Goal: Transaction & Acquisition: Purchase product/service

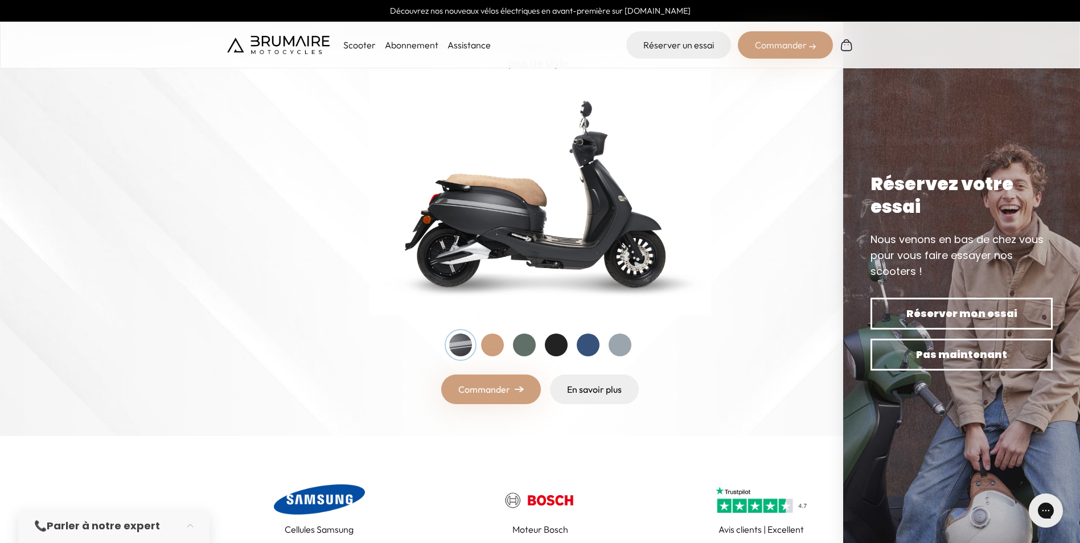
scroll to position [114, 0]
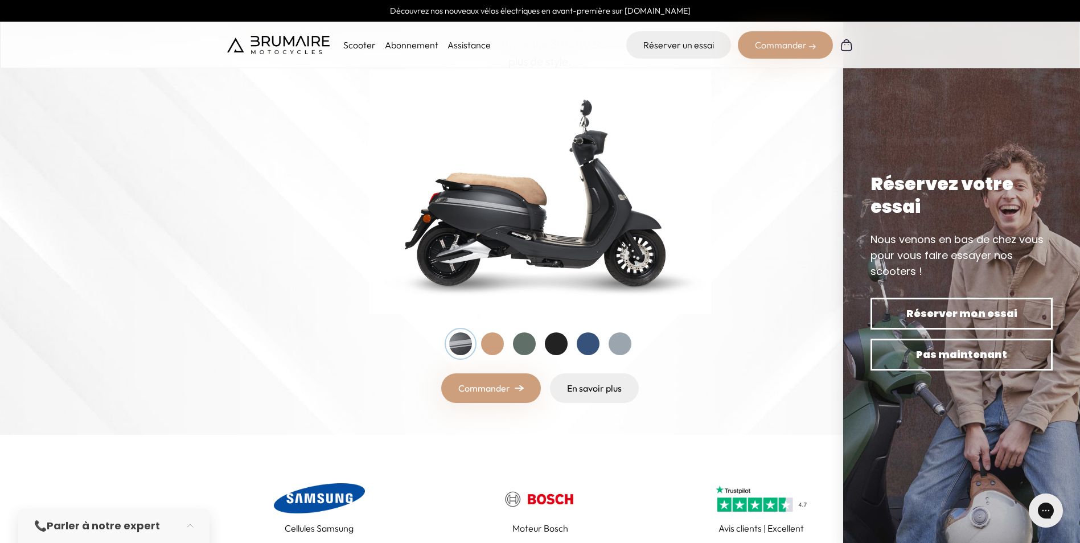
click at [498, 342] on div at bounding box center [492, 343] width 23 height 23
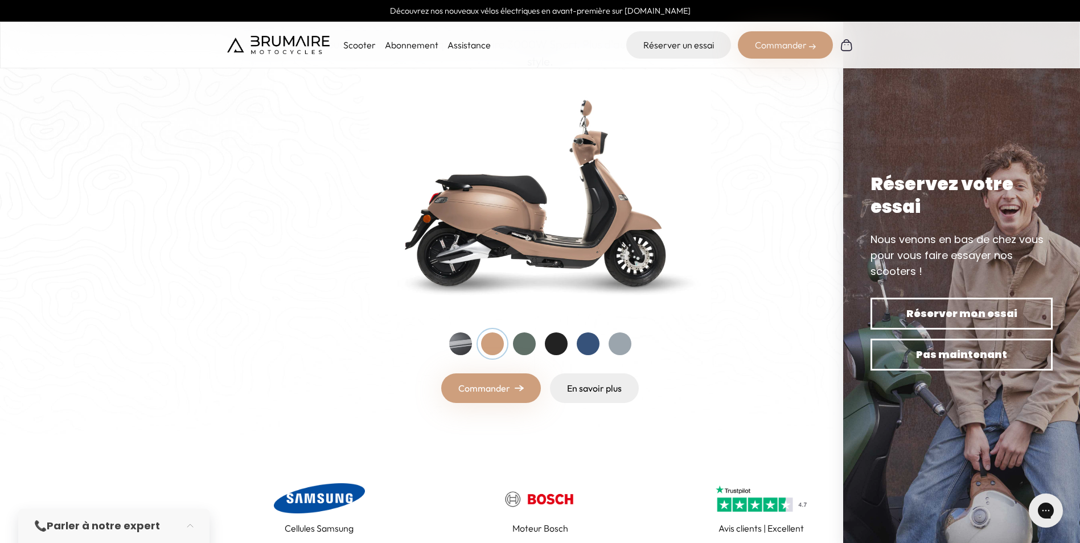
click at [524, 343] on div at bounding box center [524, 343] width 23 height 23
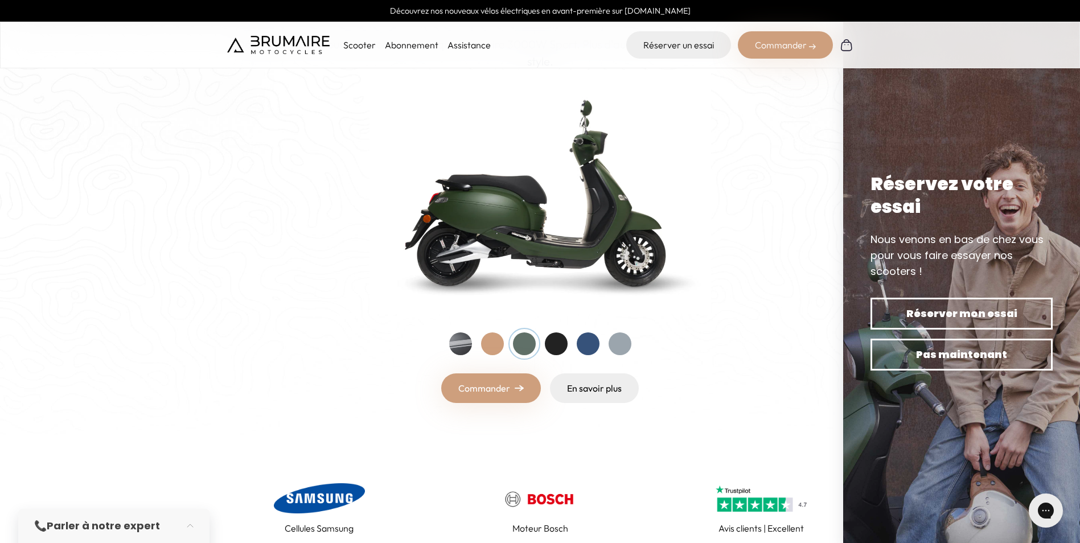
click at [557, 343] on div at bounding box center [556, 343] width 23 height 23
click at [585, 341] on div at bounding box center [588, 343] width 23 height 23
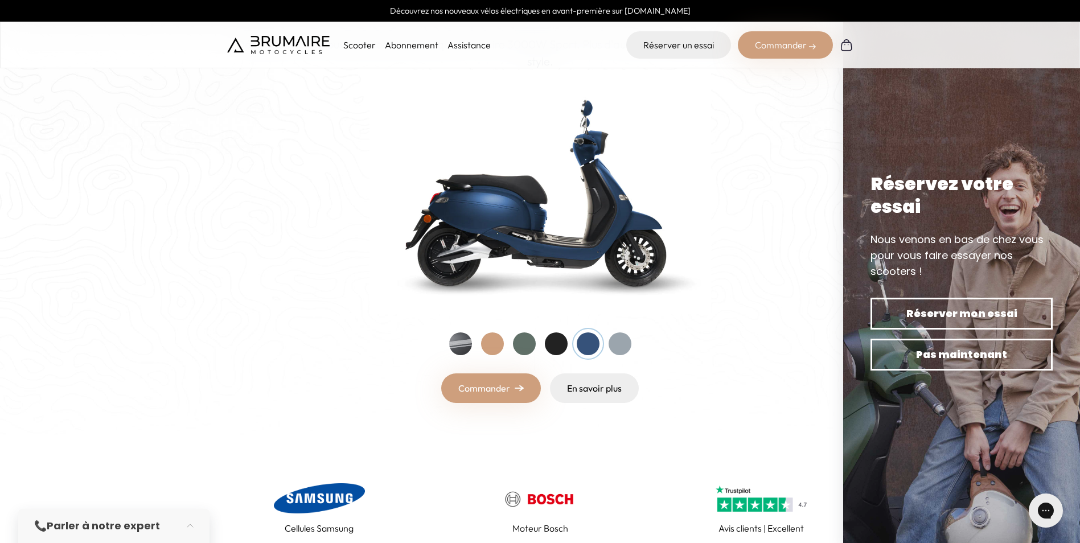
click at [563, 344] on div at bounding box center [556, 343] width 23 height 23
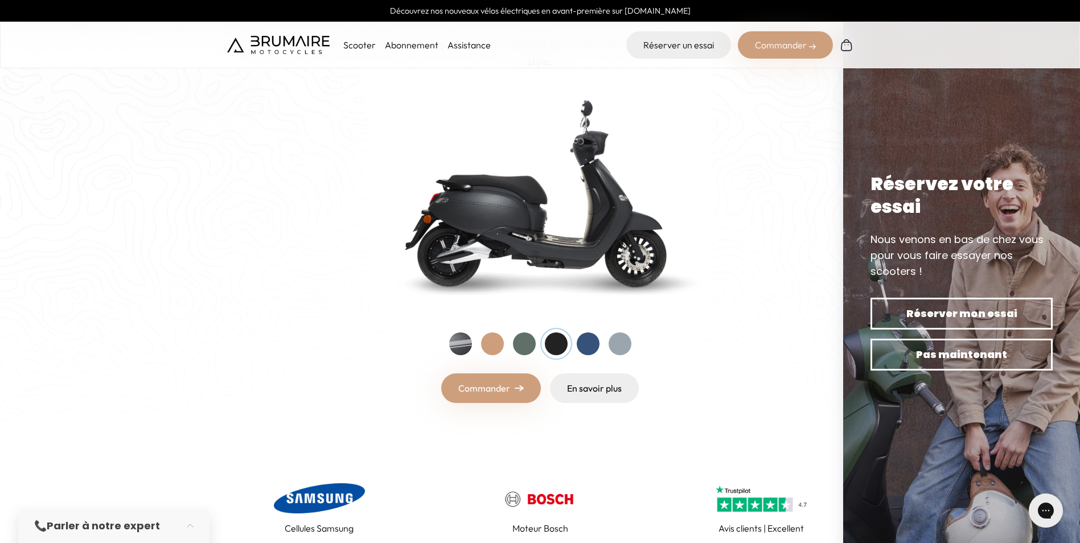
click at [619, 342] on div at bounding box center [620, 343] width 23 height 23
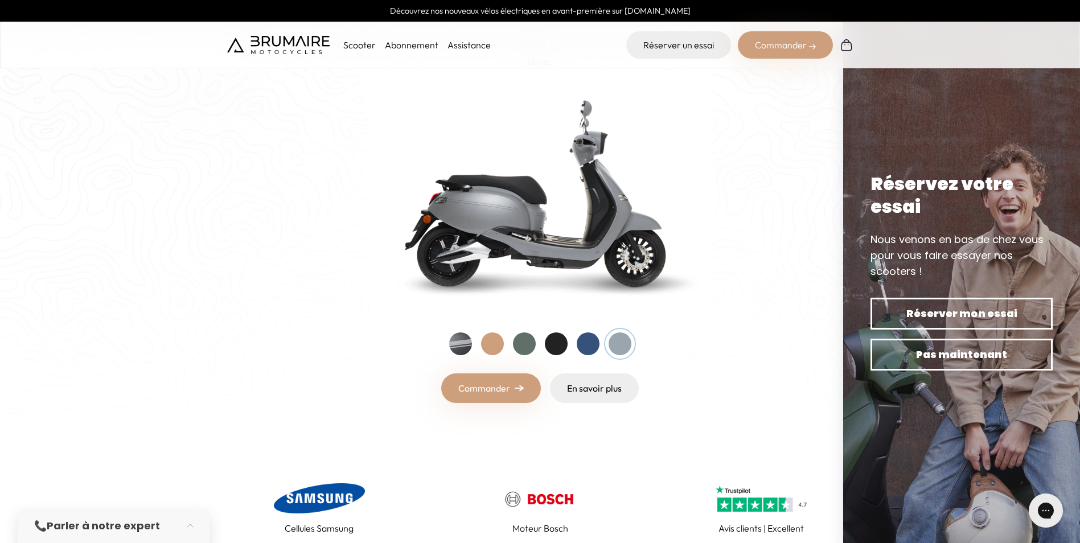
click at [589, 344] on div at bounding box center [588, 343] width 23 height 23
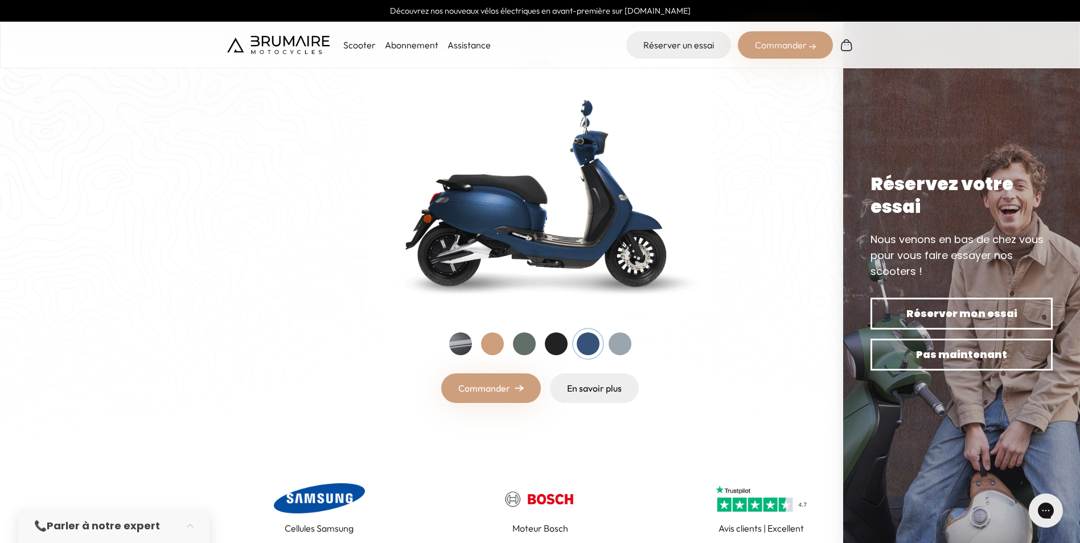
click at [560, 343] on div at bounding box center [556, 343] width 23 height 23
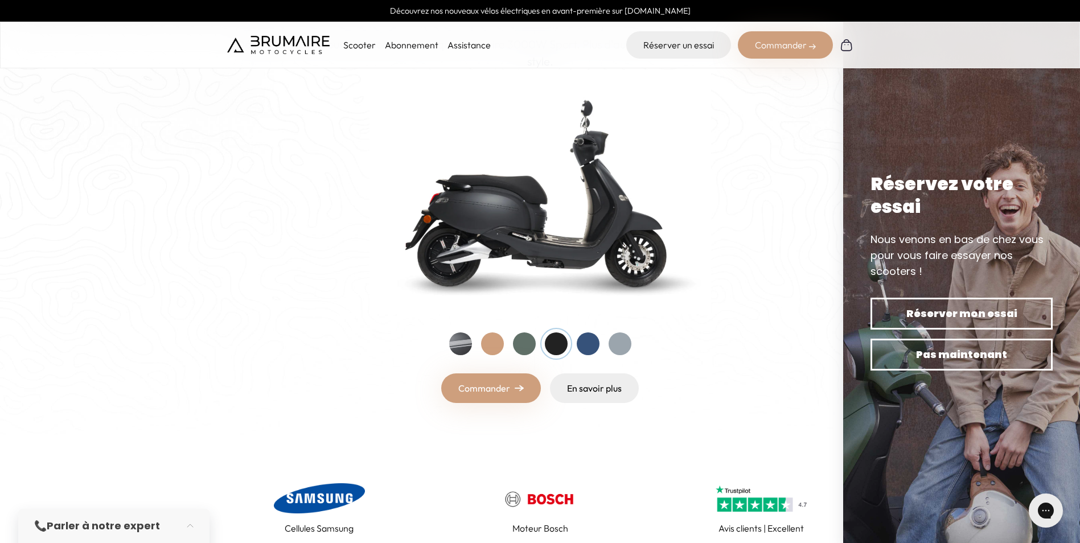
click at [584, 347] on div at bounding box center [588, 343] width 23 height 23
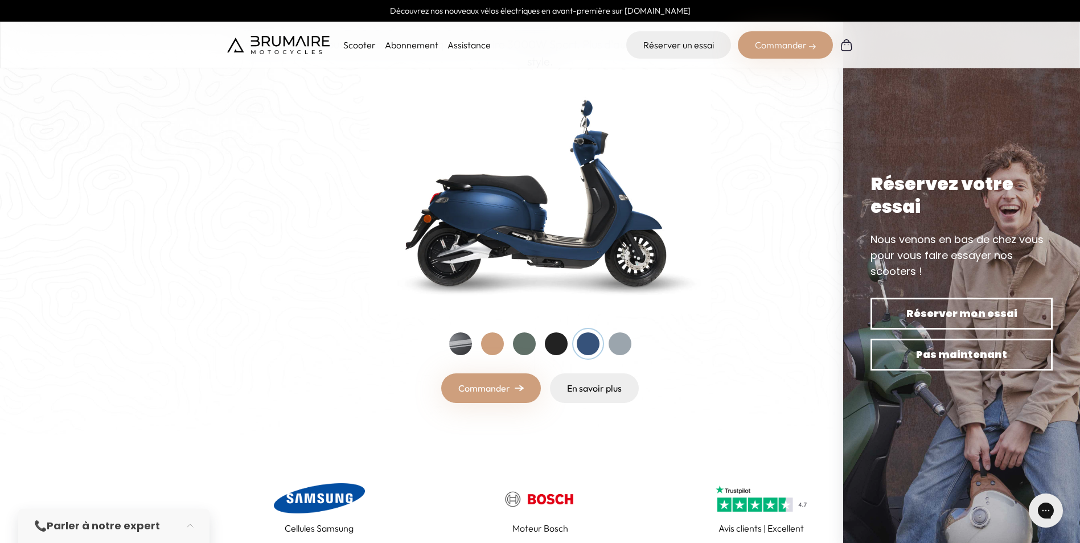
click at [517, 344] on div at bounding box center [524, 343] width 23 height 23
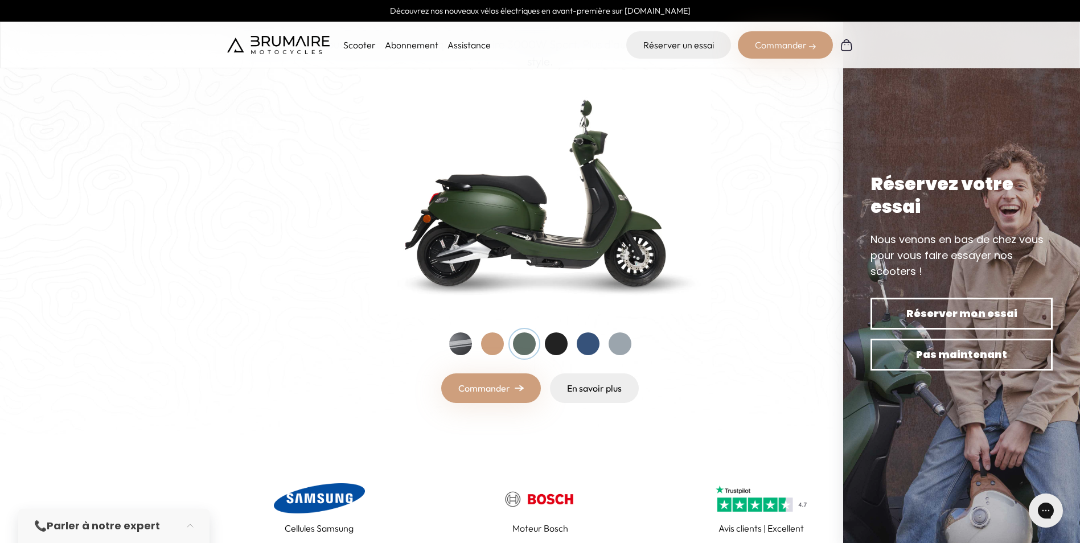
click at [492, 340] on div at bounding box center [492, 343] width 23 height 23
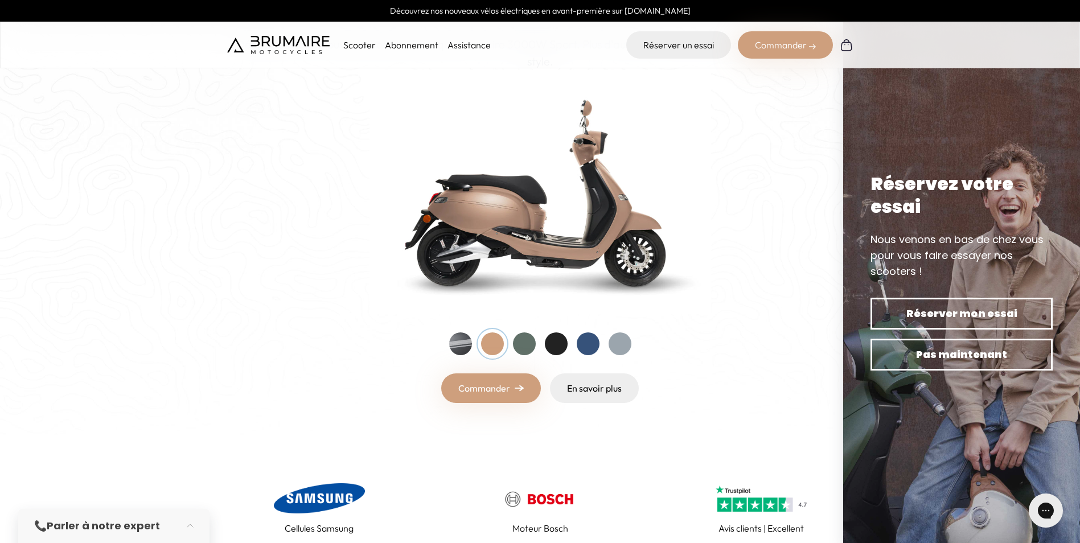
click at [457, 339] on div at bounding box center [460, 343] width 23 height 23
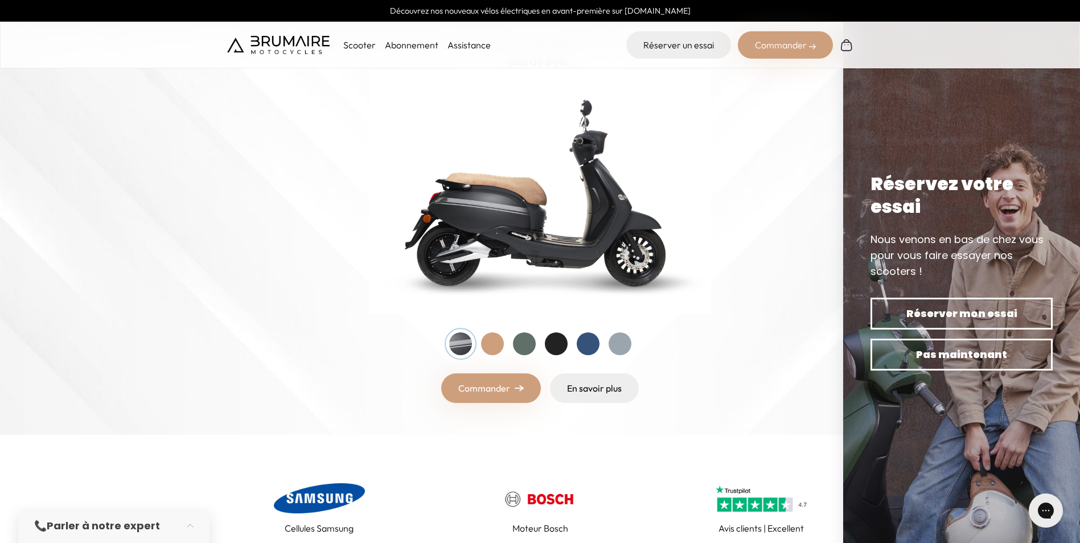
click at [494, 340] on div at bounding box center [492, 343] width 23 height 23
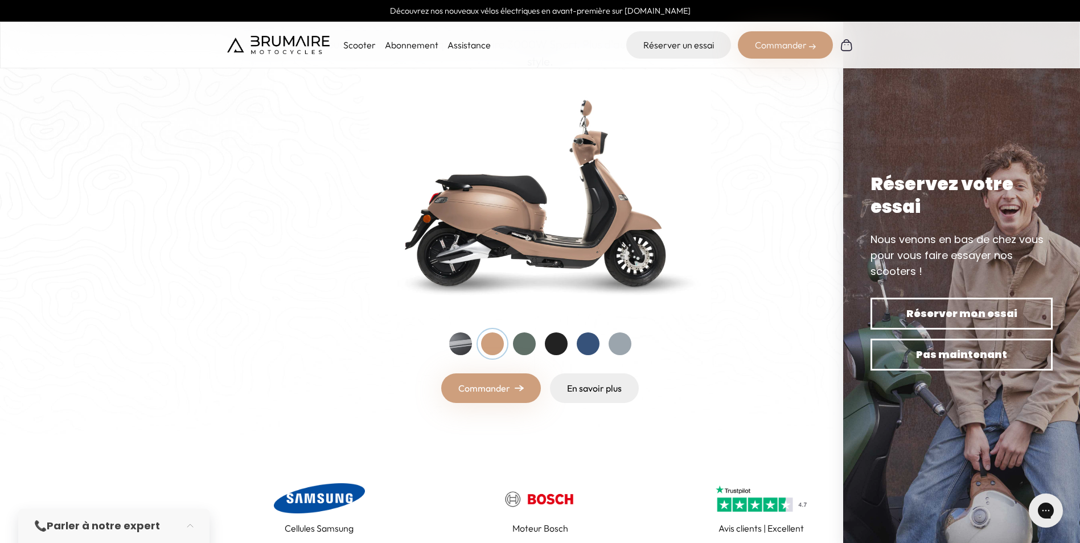
click at [562, 344] on div at bounding box center [556, 343] width 23 height 23
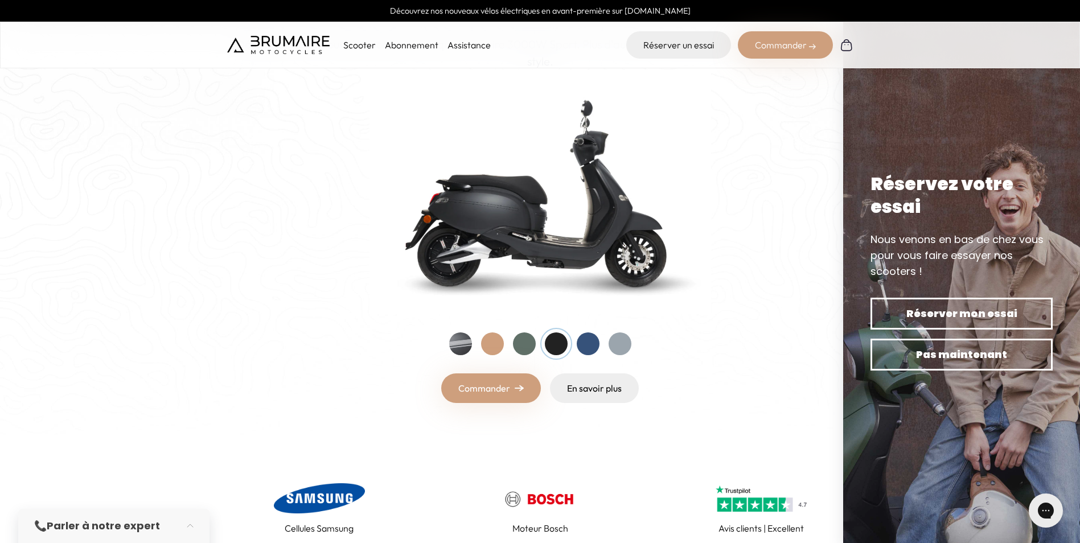
click at [498, 339] on div at bounding box center [492, 343] width 23 height 23
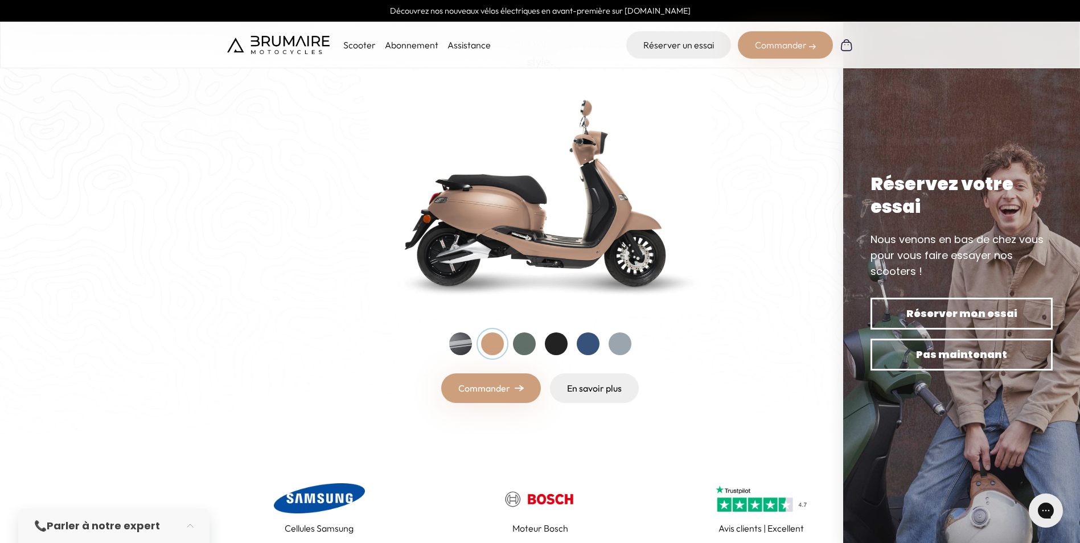
click at [454, 336] on div at bounding box center [460, 343] width 23 height 23
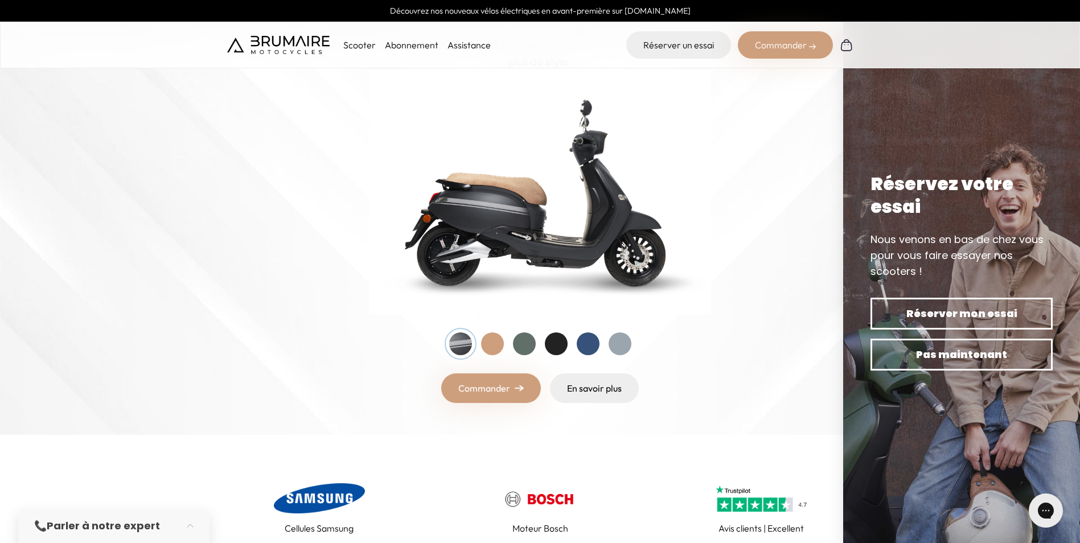
click at [472, 340] on div at bounding box center [460, 343] width 23 height 23
click at [500, 342] on div at bounding box center [492, 343] width 23 height 23
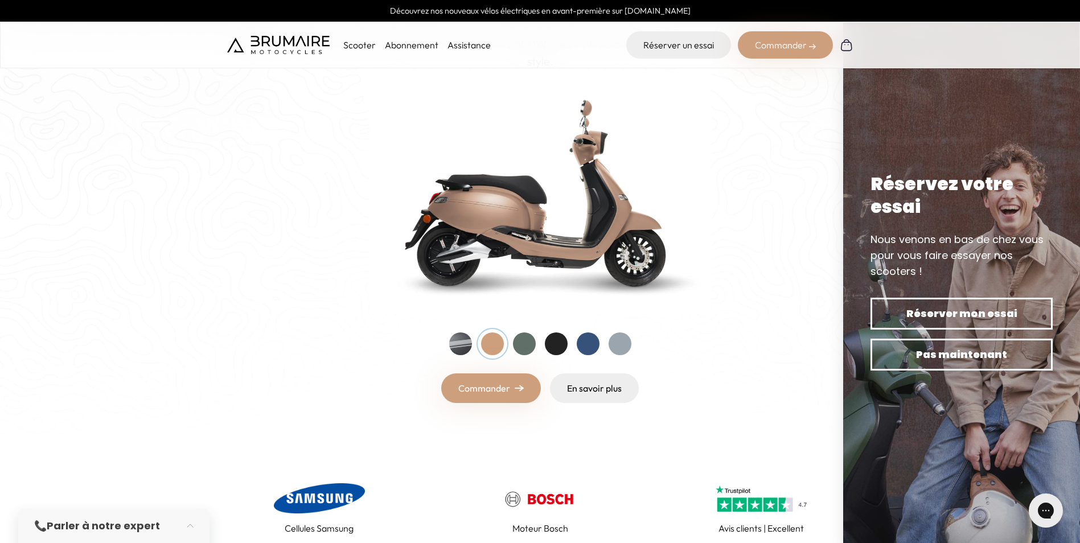
click at [469, 344] on div at bounding box center [460, 343] width 23 height 23
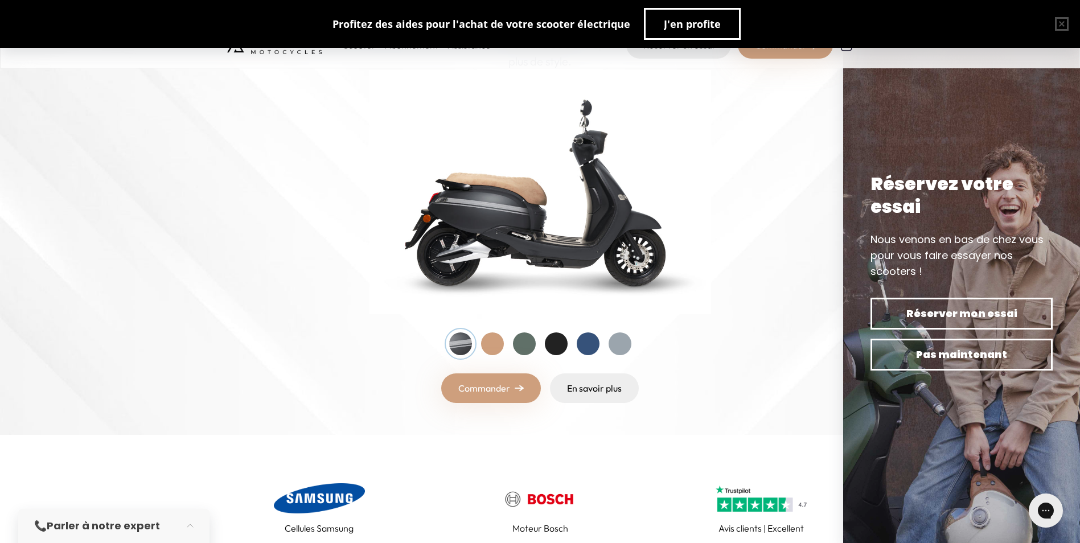
click at [495, 347] on div at bounding box center [492, 343] width 23 height 23
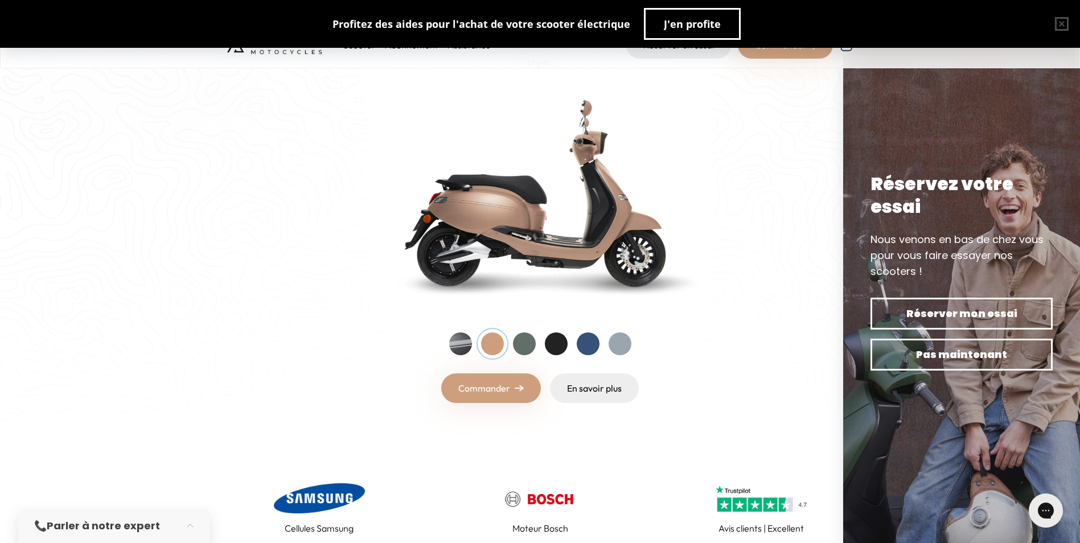
click at [467, 344] on div at bounding box center [460, 343] width 23 height 23
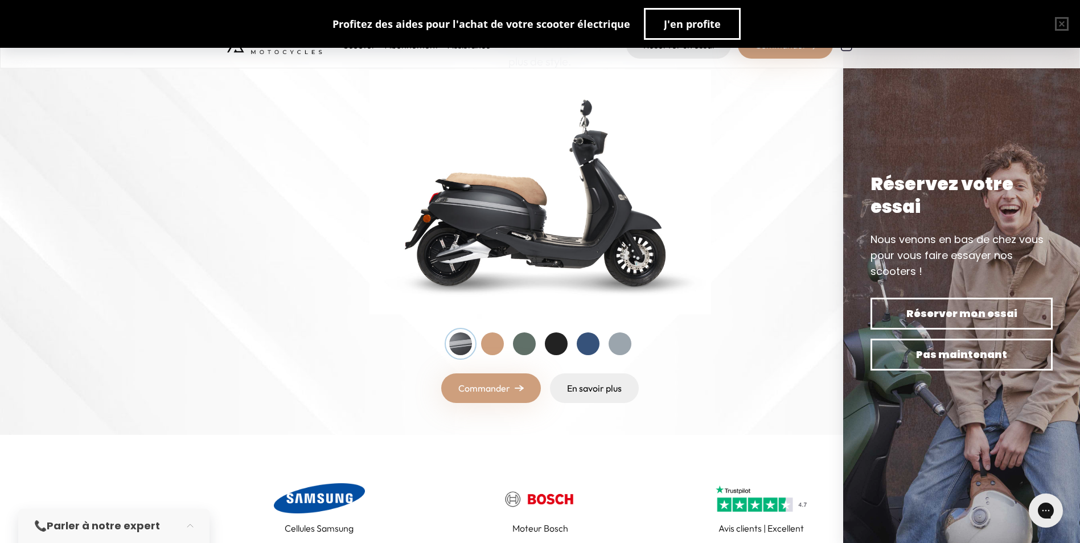
click at [488, 344] on div at bounding box center [492, 343] width 23 height 23
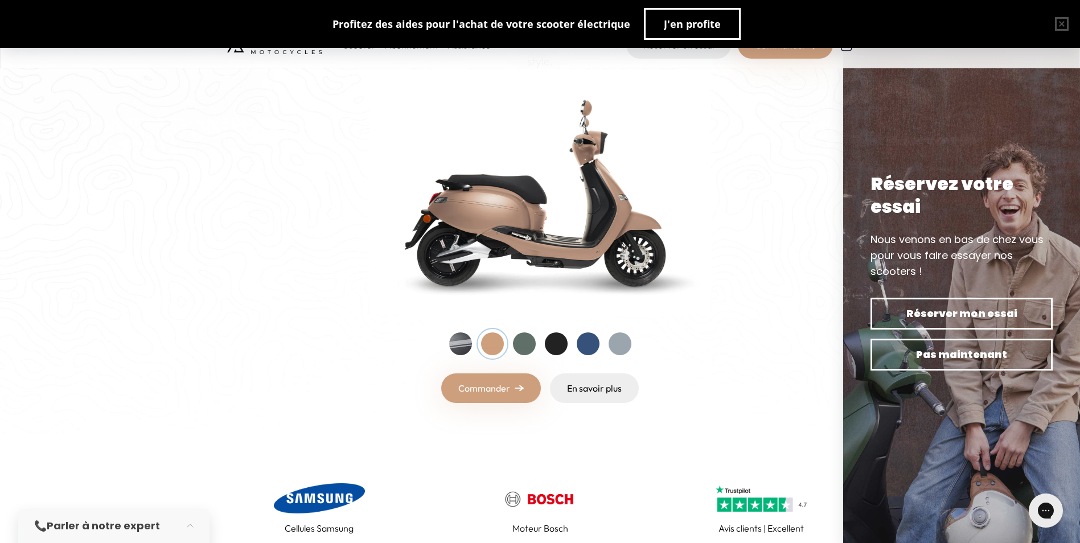
click at [470, 340] on div at bounding box center [460, 343] width 23 height 23
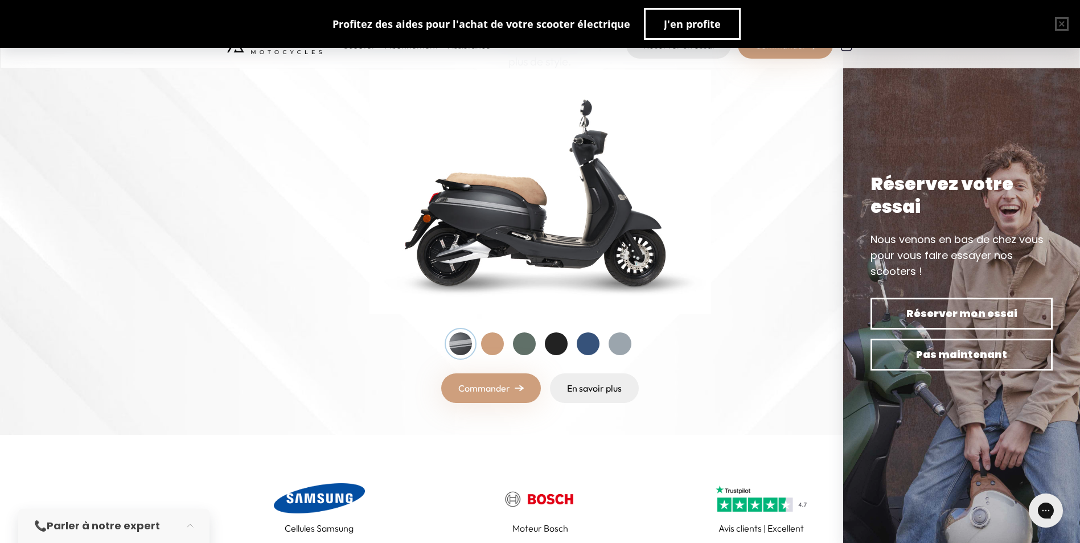
click at [499, 343] on div at bounding box center [492, 343] width 23 height 23
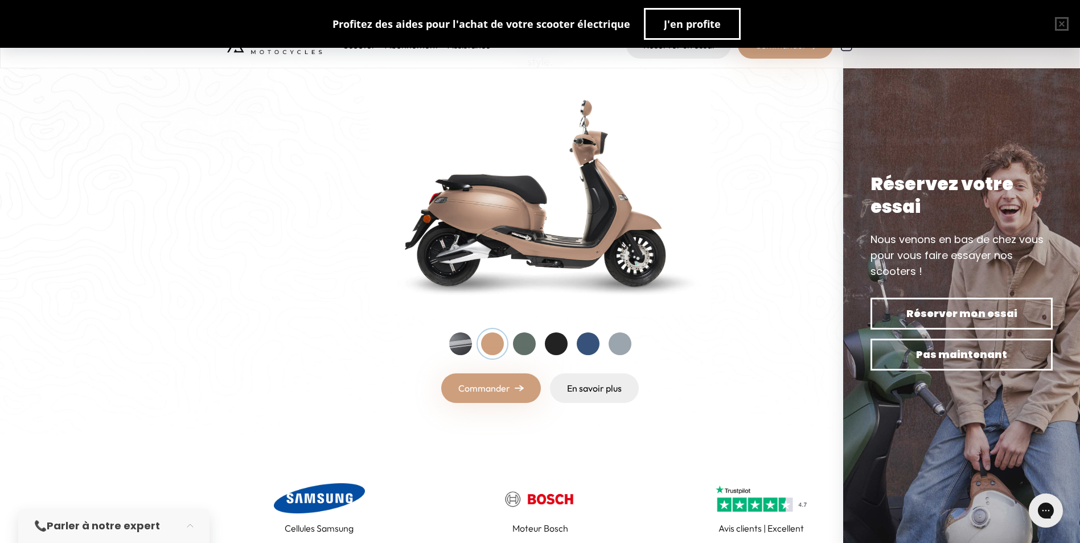
click at [528, 345] on div at bounding box center [524, 343] width 23 height 23
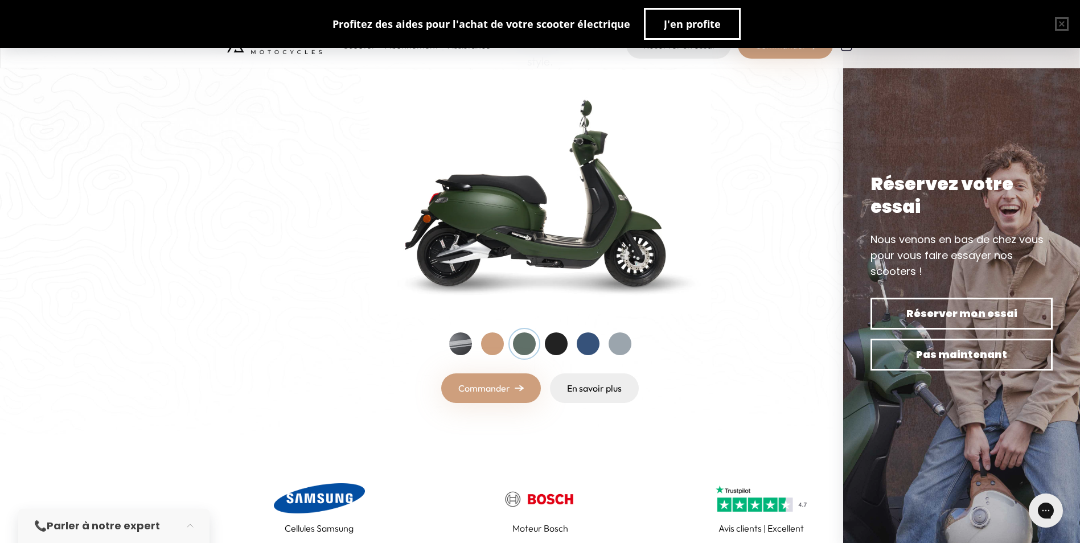
click at [557, 344] on div at bounding box center [556, 343] width 23 height 23
click at [580, 341] on div at bounding box center [588, 343] width 23 height 23
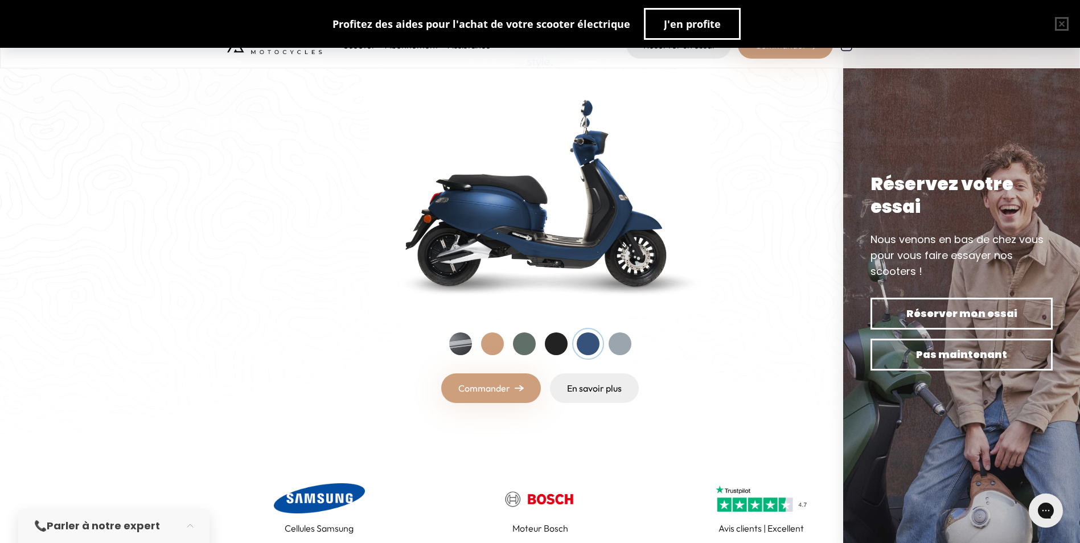
click at [614, 340] on div at bounding box center [620, 343] width 23 height 23
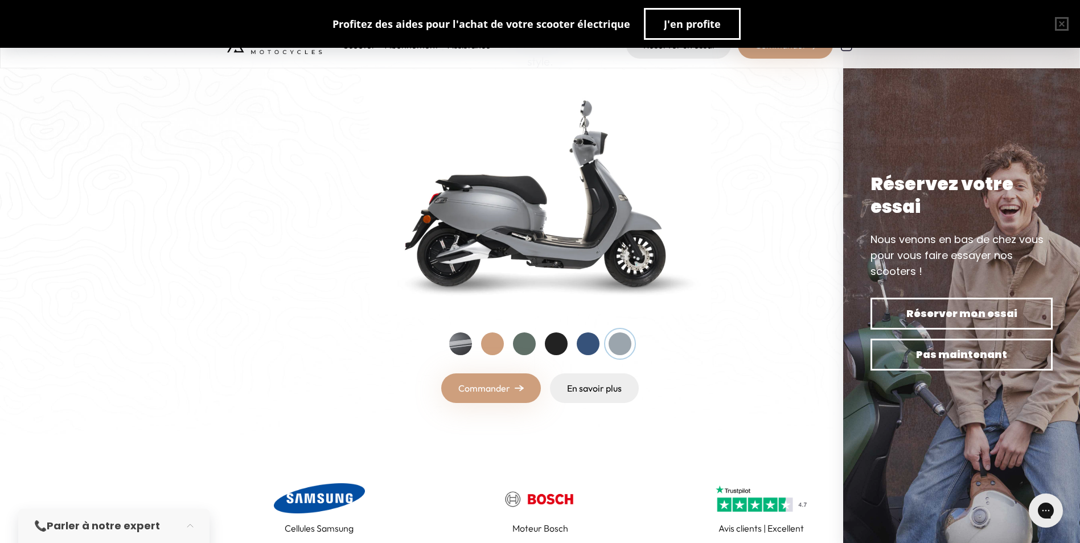
click at [462, 340] on div at bounding box center [460, 343] width 23 height 23
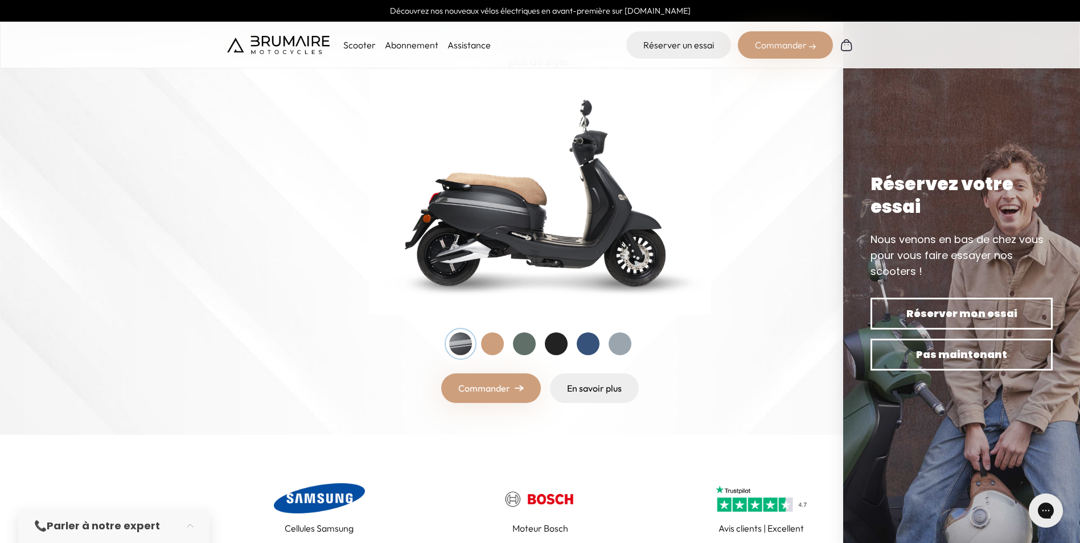
click at [506, 385] on link "Commander" at bounding box center [491, 388] width 100 height 30
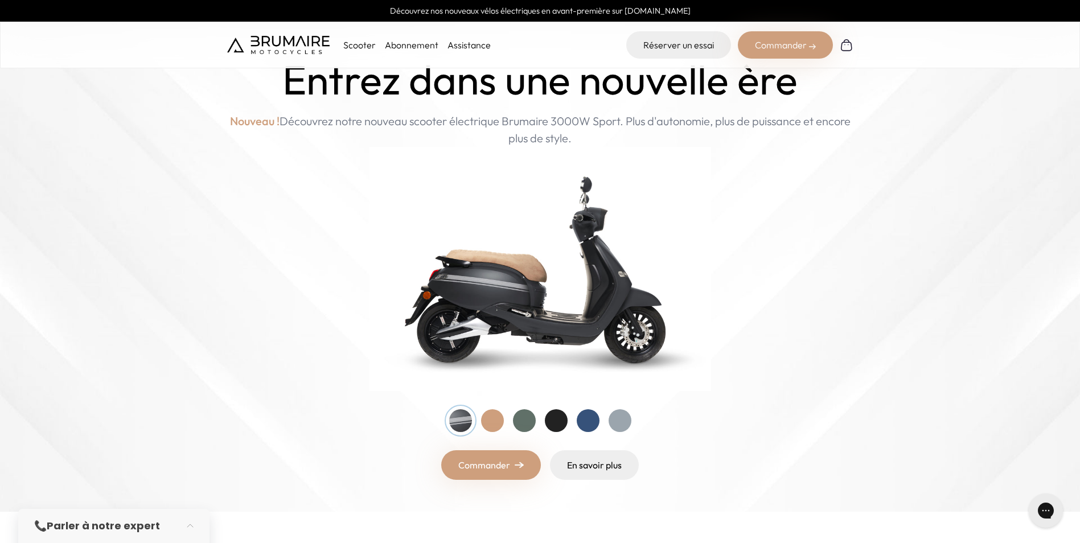
scroll to position [57, 0]
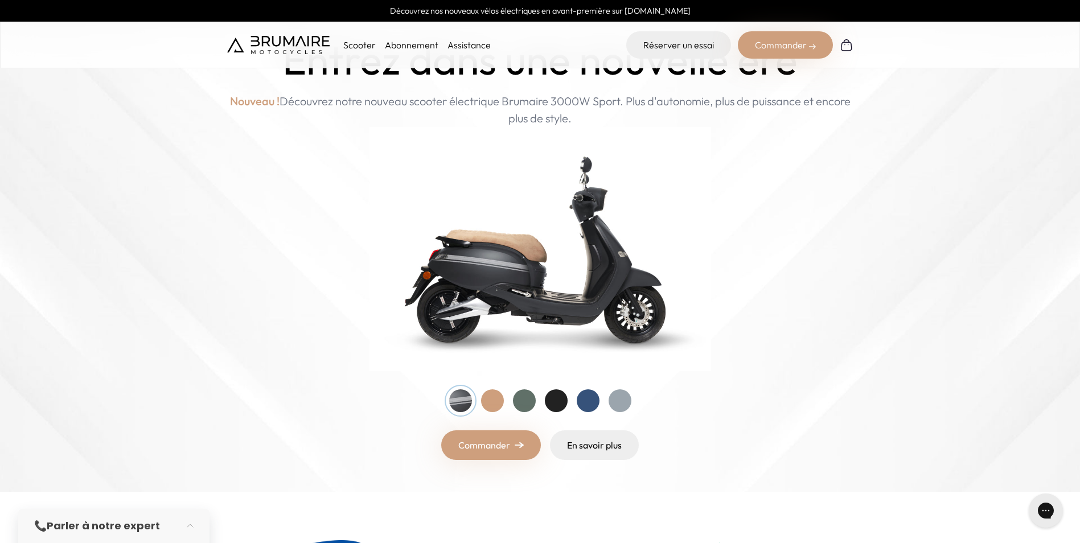
click at [496, 442] on link "Commander" at bounding box center [491, 445] width 100 height 30
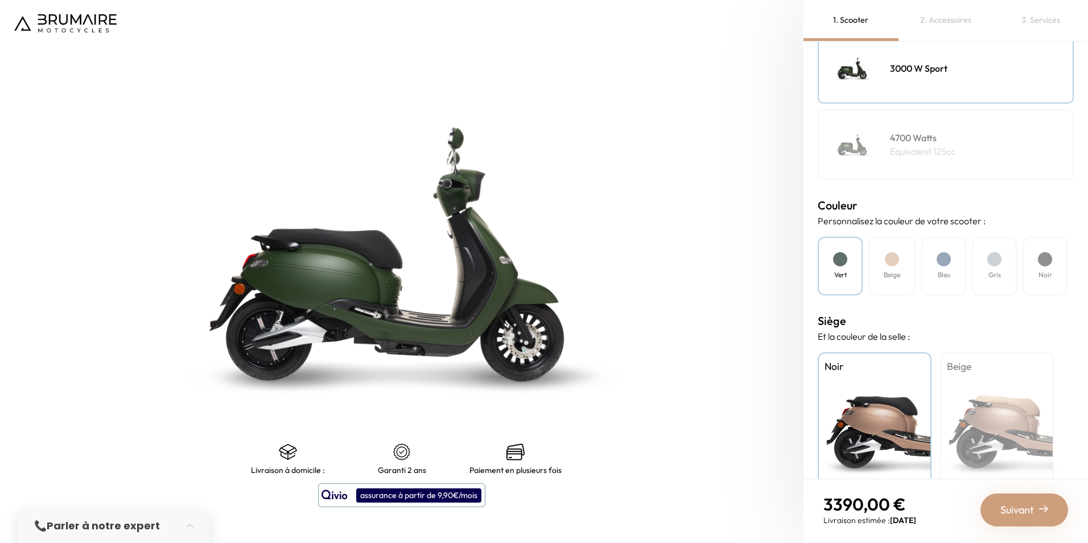
scroll to position [220, 0]
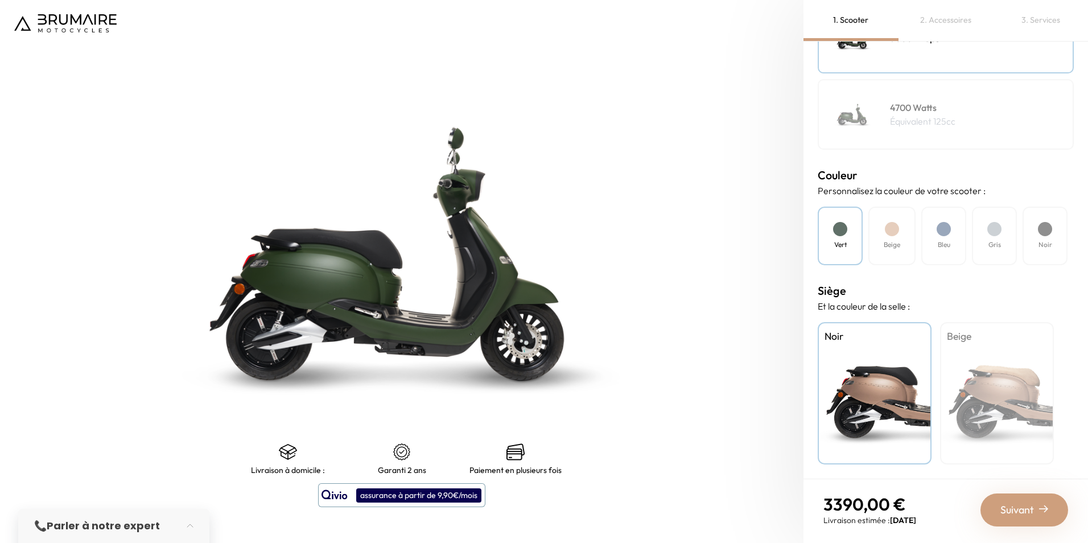
click at [985, 382] on div "Beige" at bounding box center [997, 393] width 114 height 142
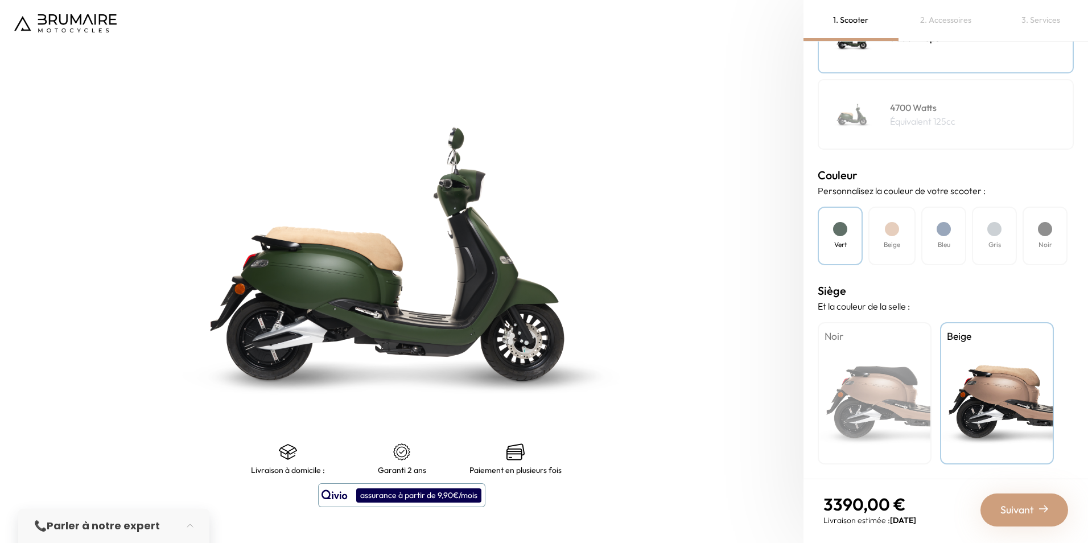
click at [894, 376] on div "Noir" at bounding box center [875, 393] width 114 height 142
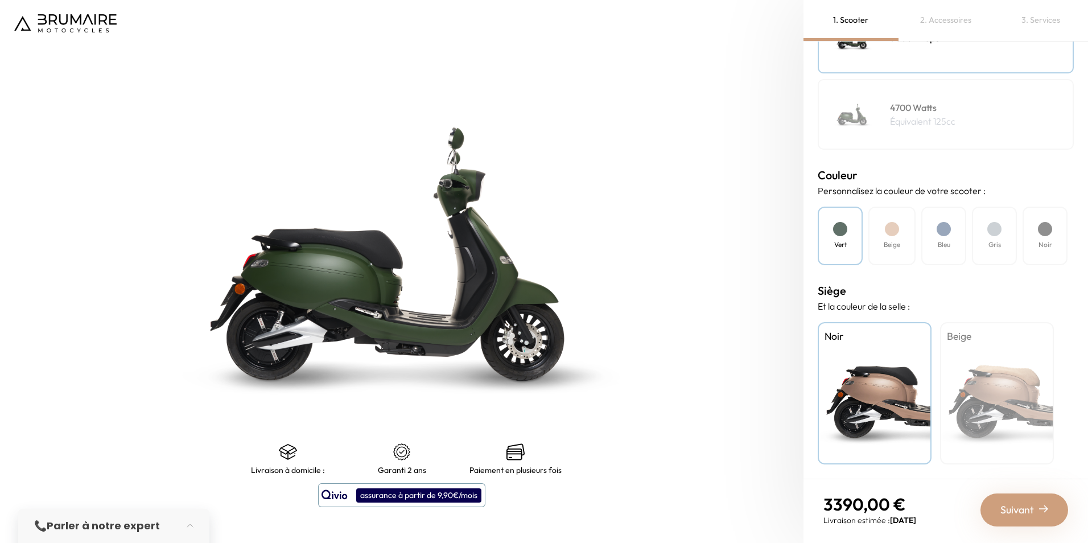
click at [962, 379] on div "Beige" at bounding box center [997, 393] width 114 height 142
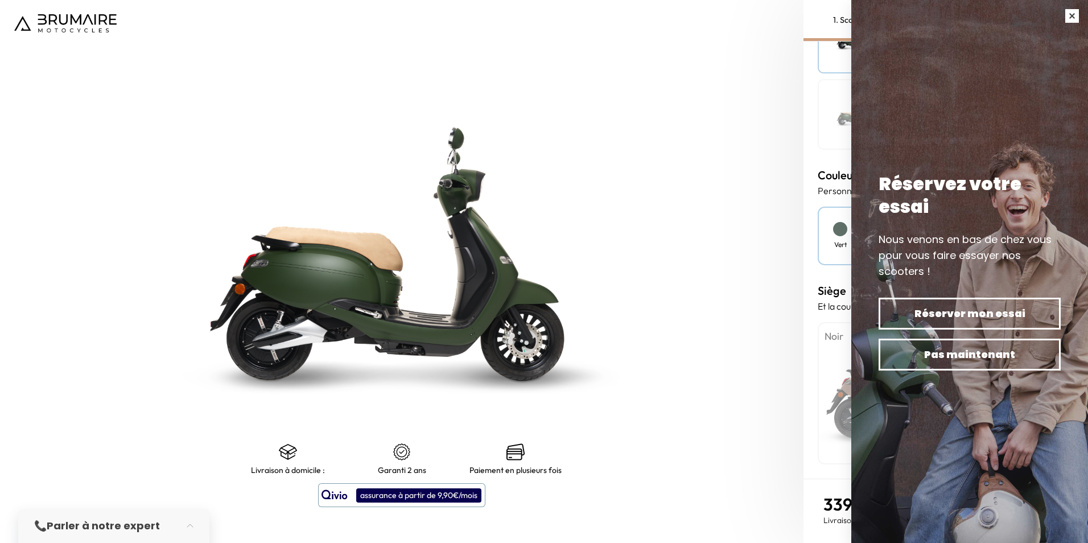
click at [1069, 13] on button "button" at bounding box center [1072, 16] width 32 height 32
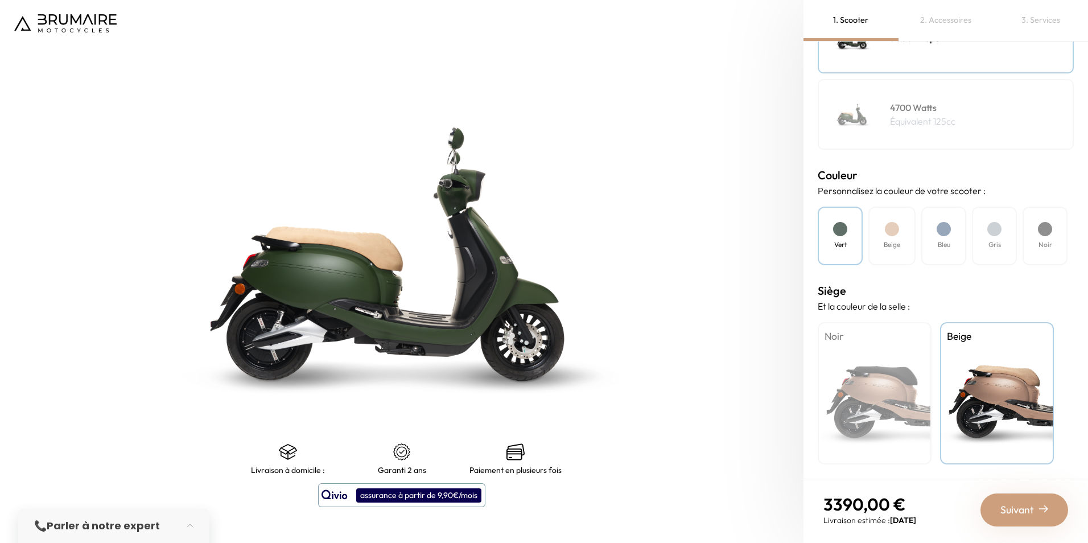
click at [894, 240] on h4 "Beige" at bounding box center [892, 245] width 17 height 10
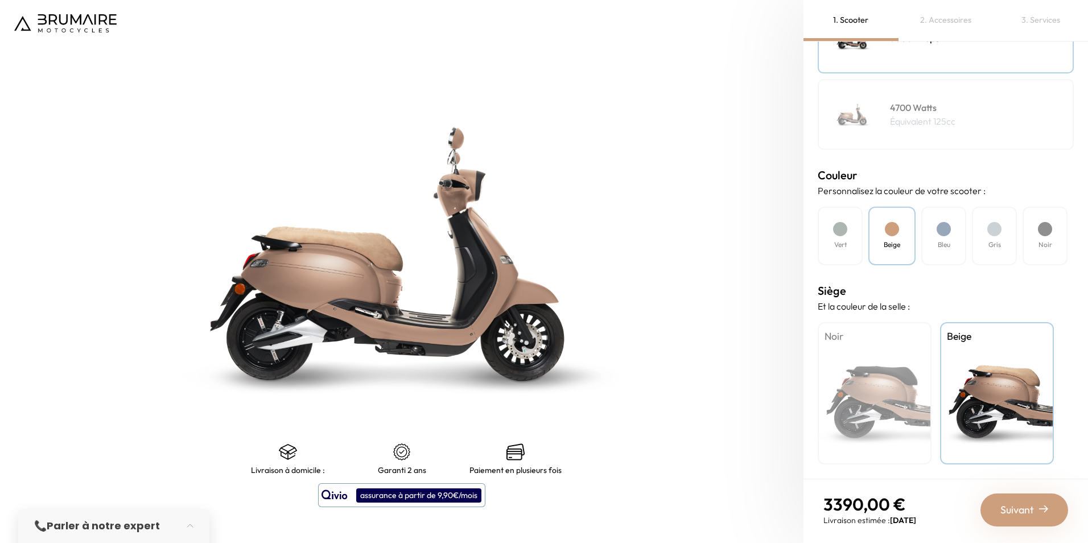
click at [945, 236] on div at bounding box center [944, 229] width 14 height 14
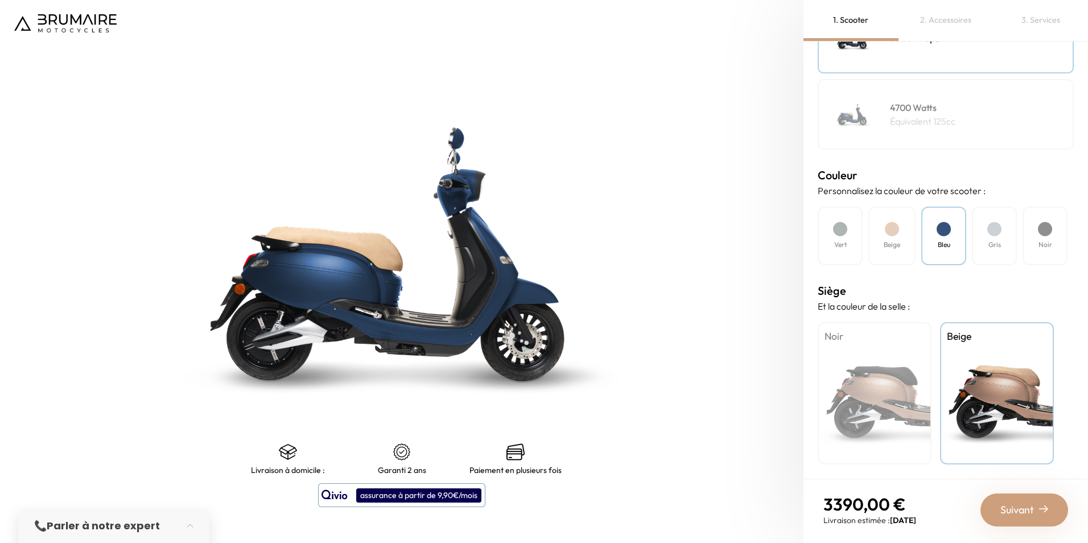
click at [991, 230] on div at bounding box center [995, 229] width 14 height 14
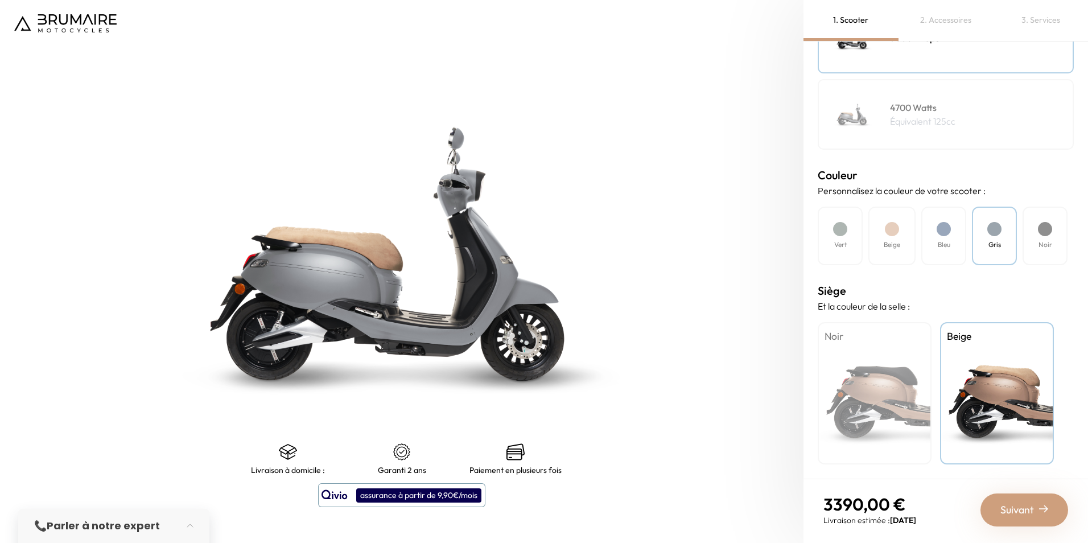
click at [1036, 229] on div "Noir" at bounding box center [1045, 236] width 45 height 59
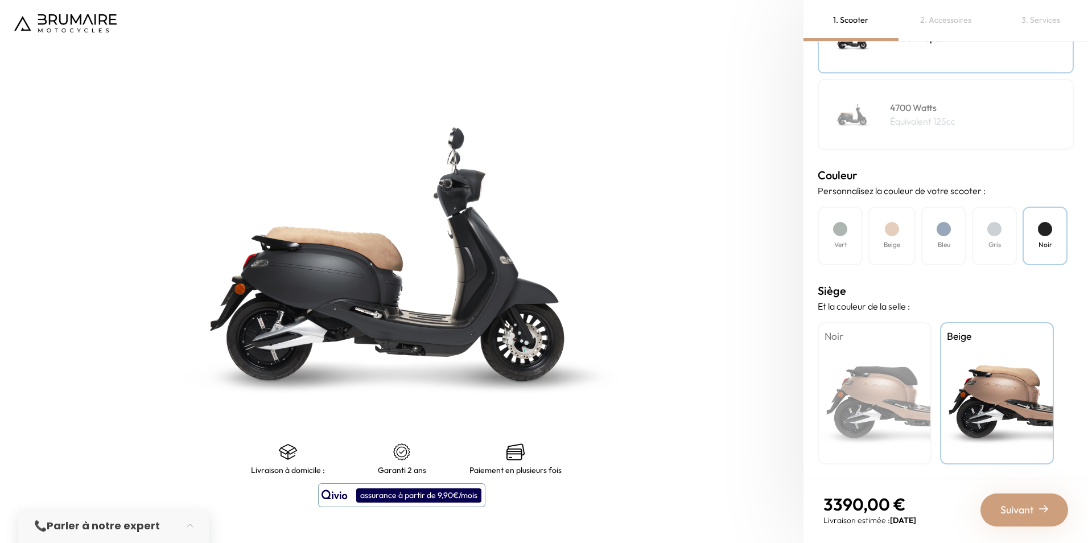
click at [841, 237] on div "Vert" at bounding box center [840, 236] width 45 height 59
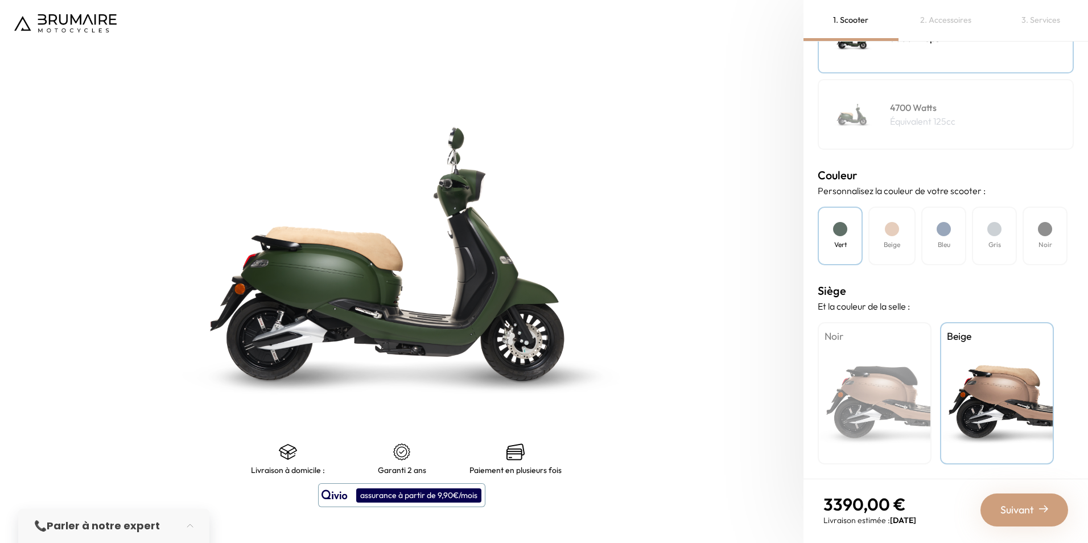
click at [1034, 231] on div "Noir" at bounding box center [1045, 236] width 45 height 59
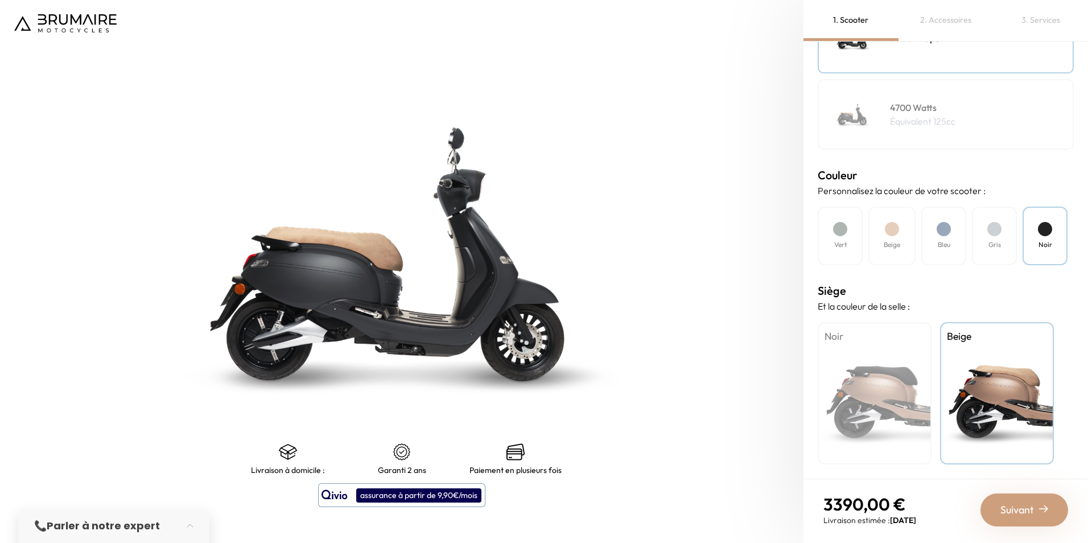
click at [990, 236] on div "Gris" at bounding box center [994, 236] width 45 height 59
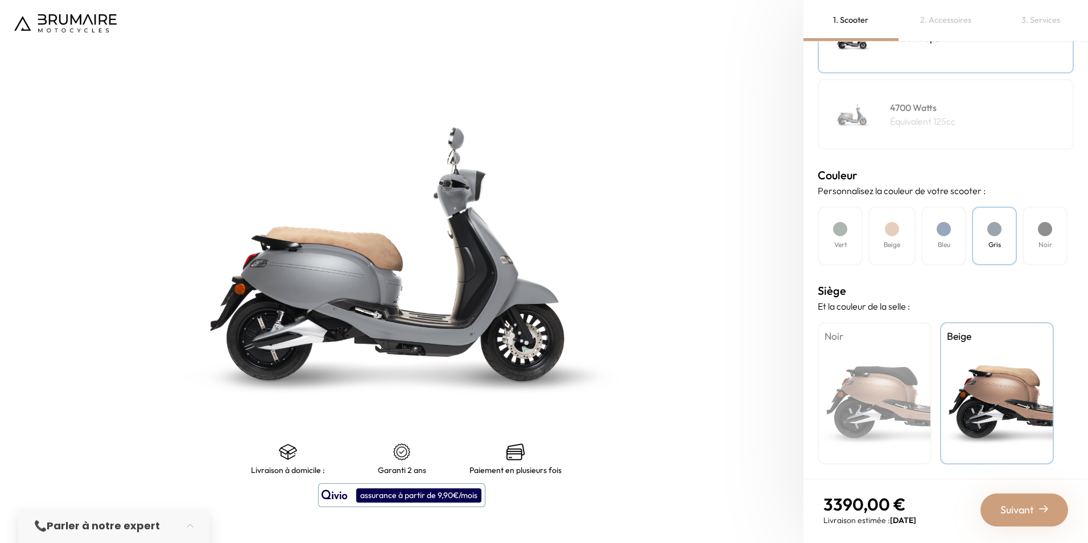
click at [938, 230] on div at bounding box center [944, 229] width 14 height 14
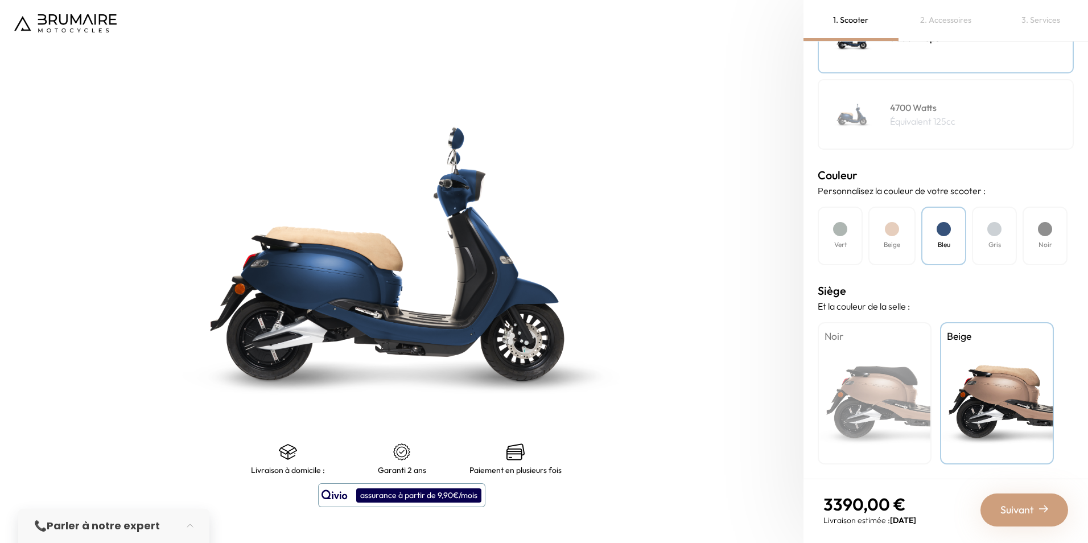
click at [889, 231] on div at bounding box center [892, 229] width 14 height 14
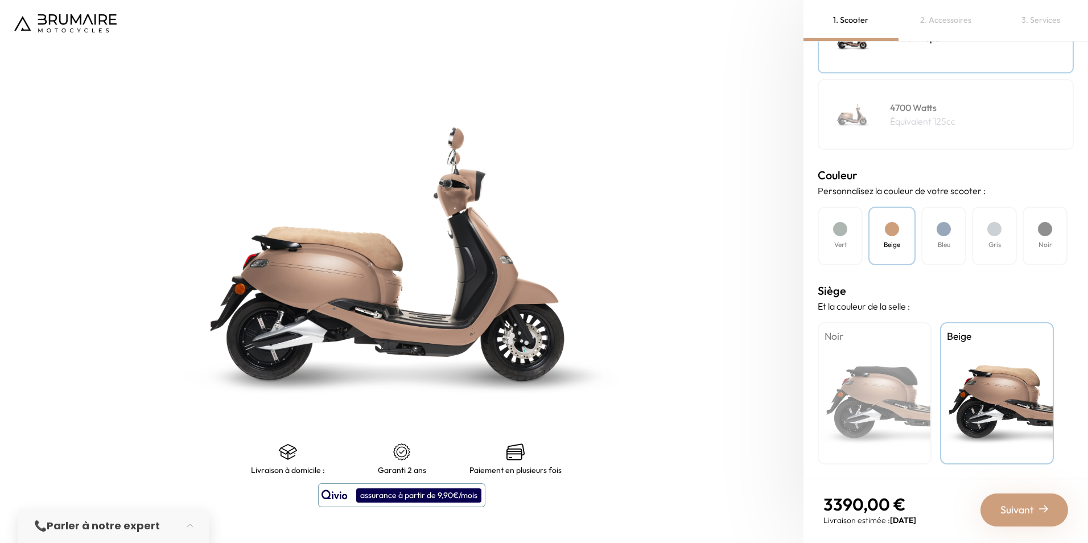
click at [837, 233] on div at bounding box center [840, 229] width 14 height 14
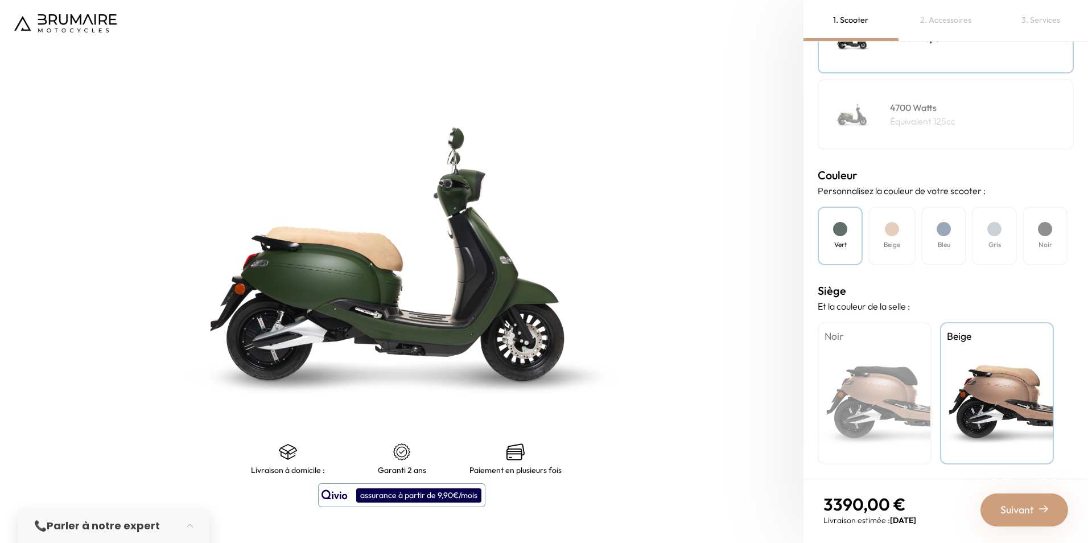
click at [890, 380] on div "Noir" at bounding box center [875, 393] width 114 height 142
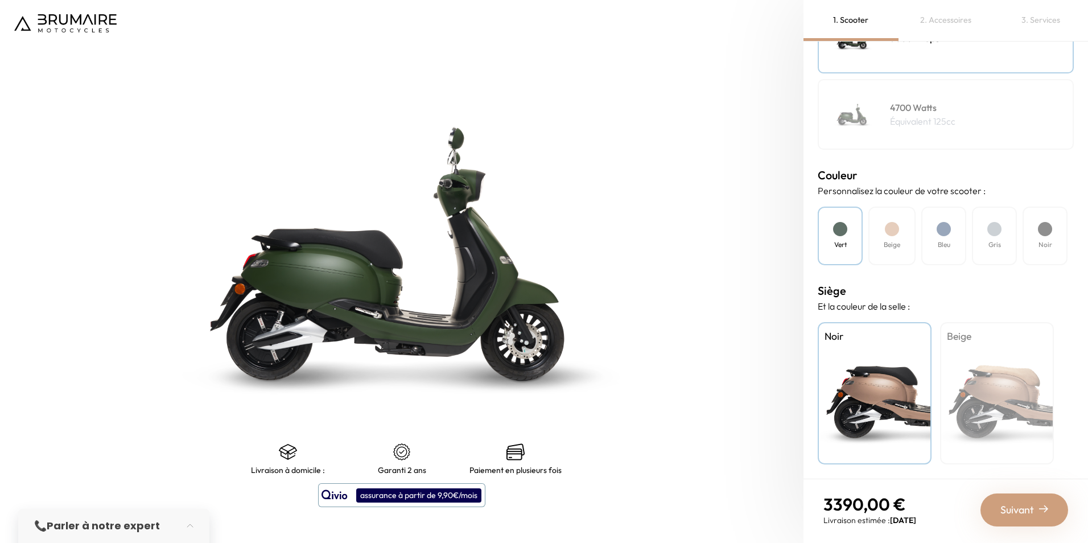
click at [894, 232] on div at bounding box center [892, 229] width 14 height 14
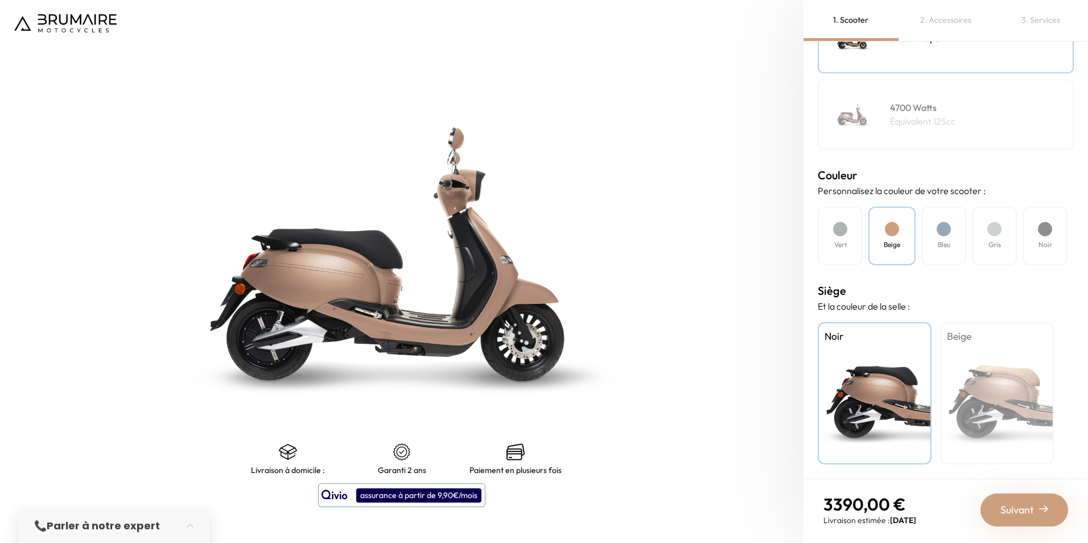
click at [942, 229] on div at bounding box center [944, 229] width 14 height 14
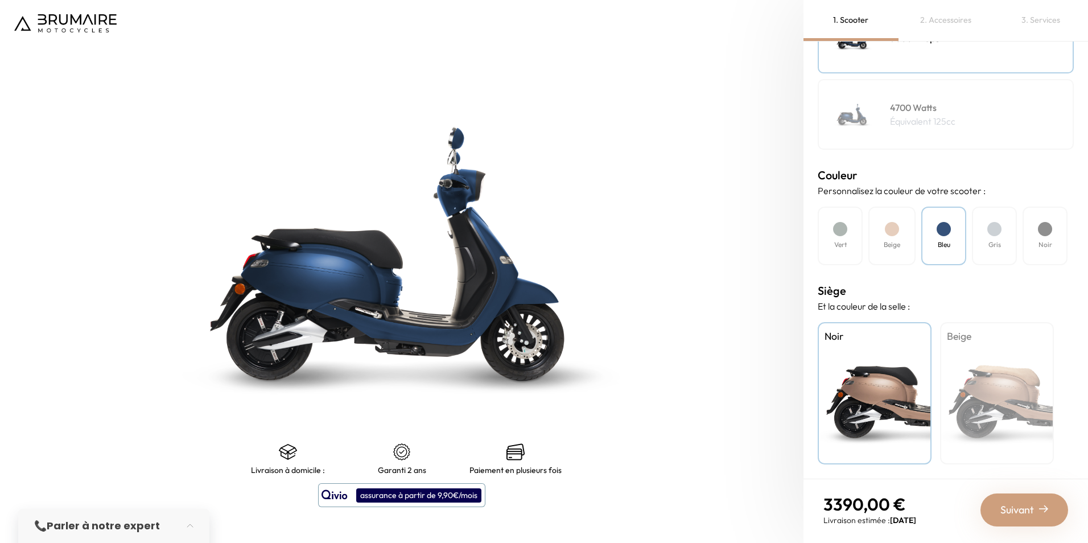
click at [993, 227] on div at bounding box center [995, 229] width 14 height 14
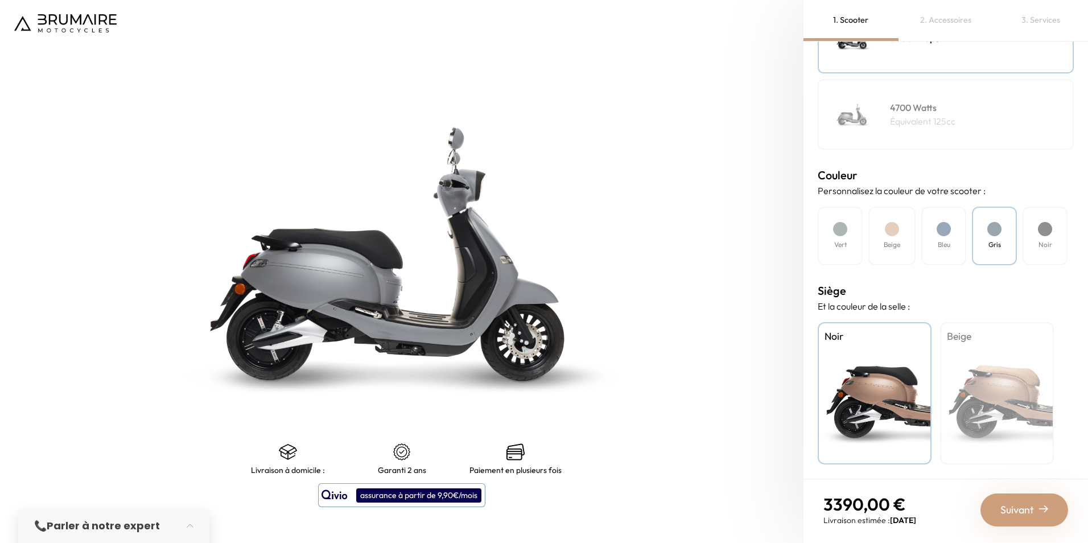
click at [1039, 227] on div "Noir" at bounding box center [1045, 236] width 45 height 59
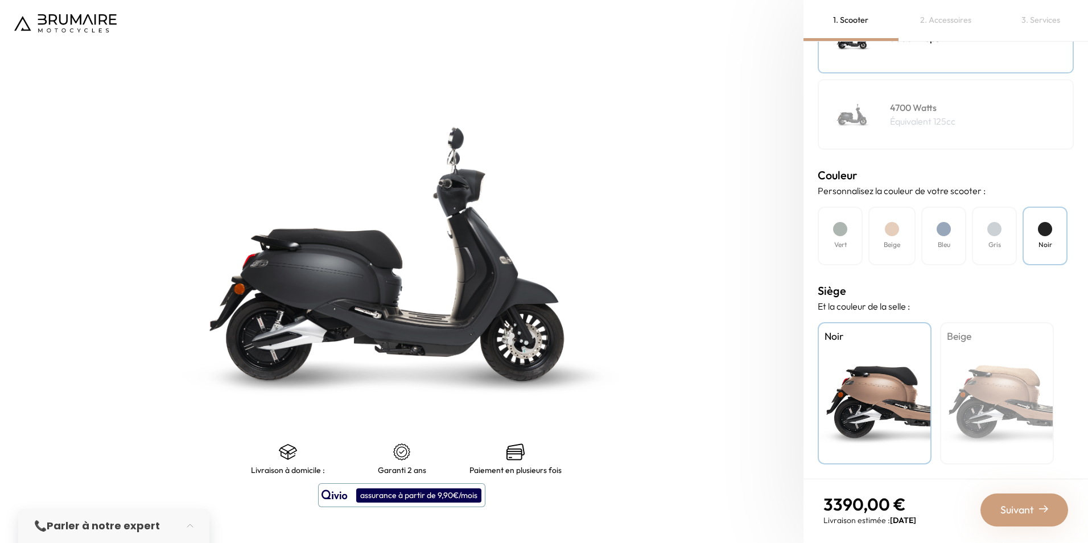
click at [944, 230] on div at bounding box center [944, 229] width 14 height 14
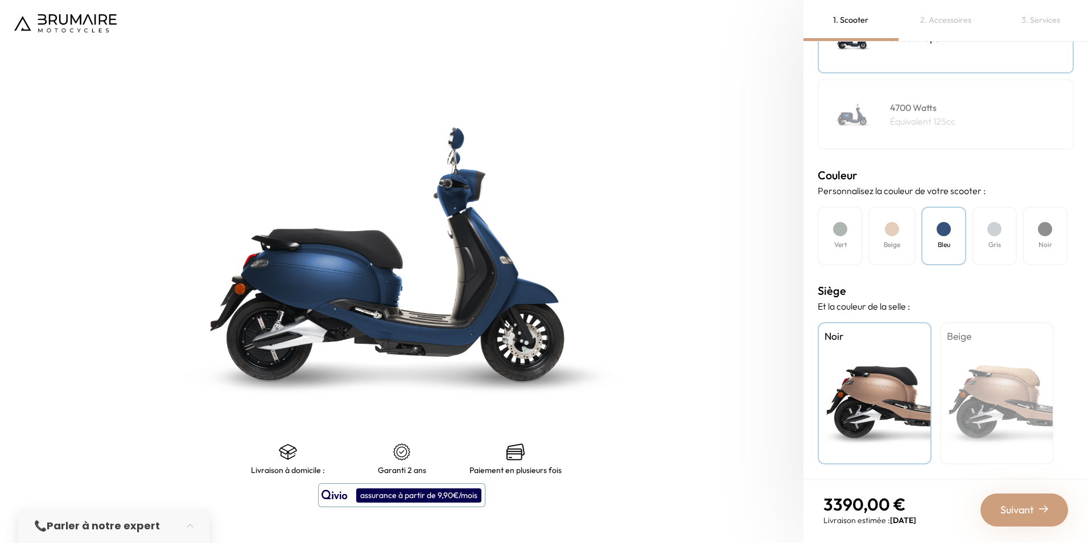
click at [1051, 228] on div at bounding box center [1045, 229] width 14 height 14
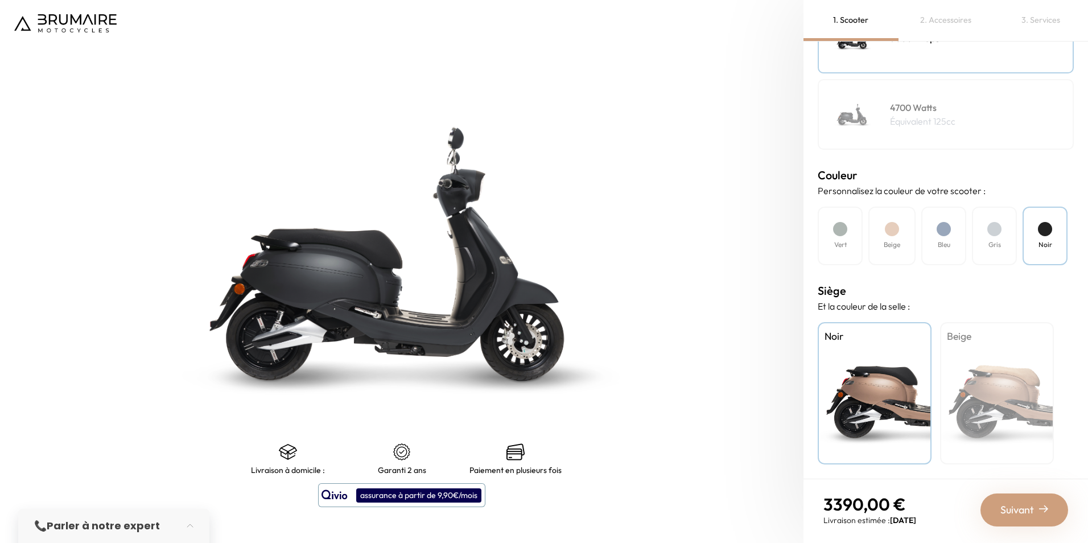
click at [940, 227] on div at bounding box center [944, 229] width 14 height 14
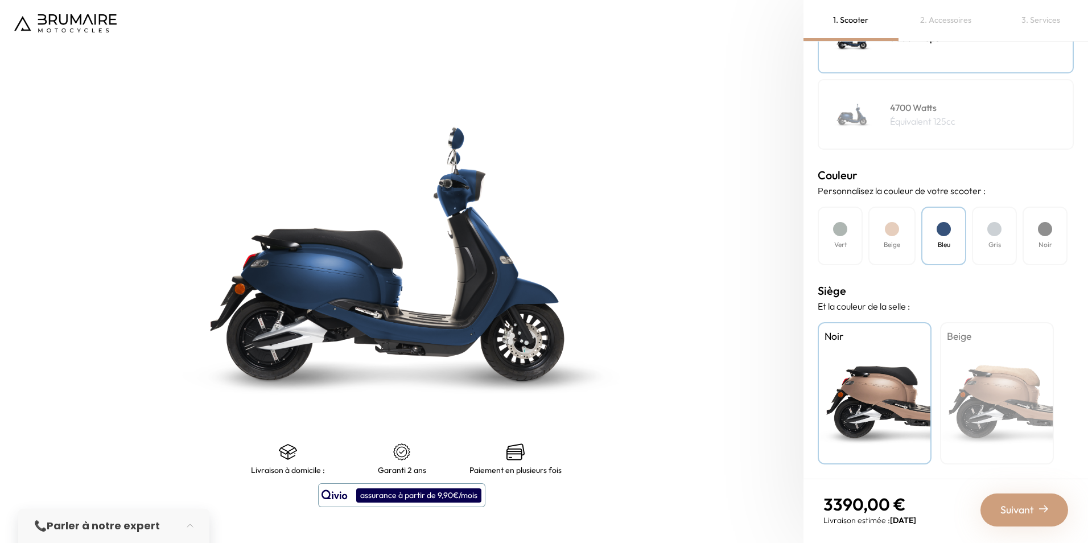
click at [1048, 229] on div at bounding box center [1045, 229] width 14 height 14
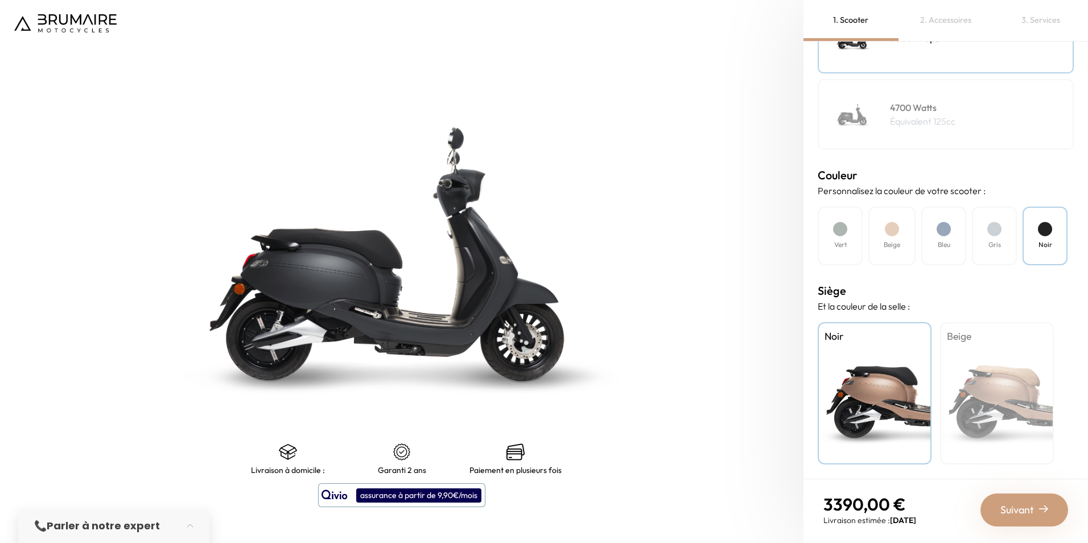
click at [948, 233] on div at bounding box center [944, 229] width 14 height 14
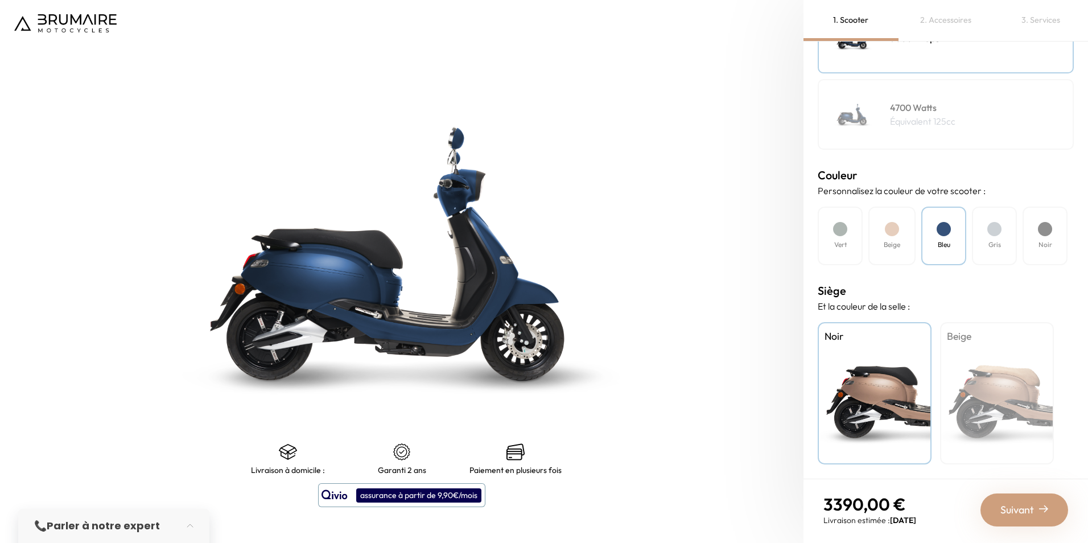
click at [1046, 234] on div at bounding box center [1045, 229] width 14 height 14
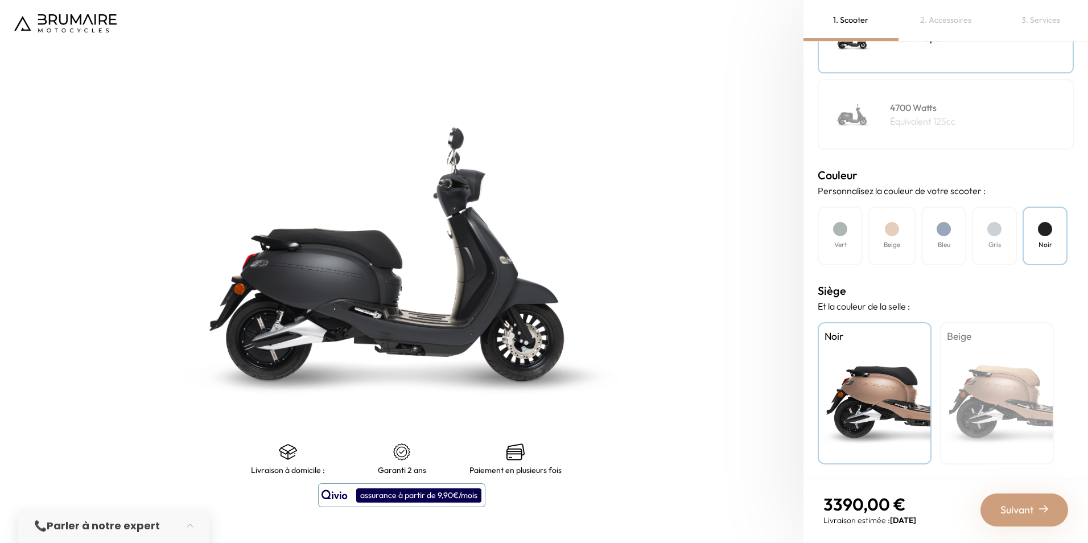
click at [938, 229] on div at bounding box center [944, 229] width 14 height 14
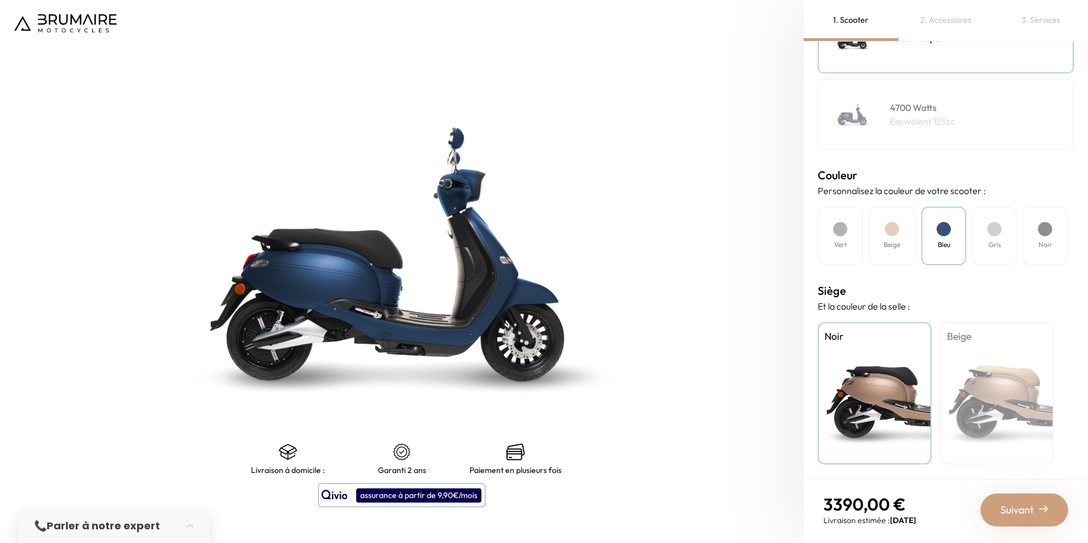
click at [990, 356] on div "Beige" at bounding box center [997, 393] width 114 height 142
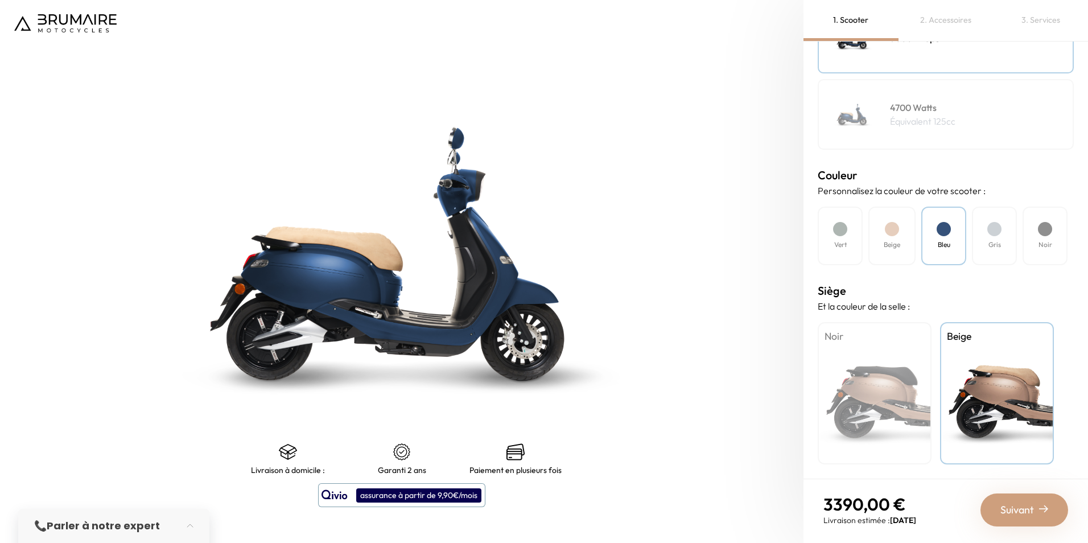
click at [895, 366] on div "Noir" at bounding box center [875, 393] width 114 height 142
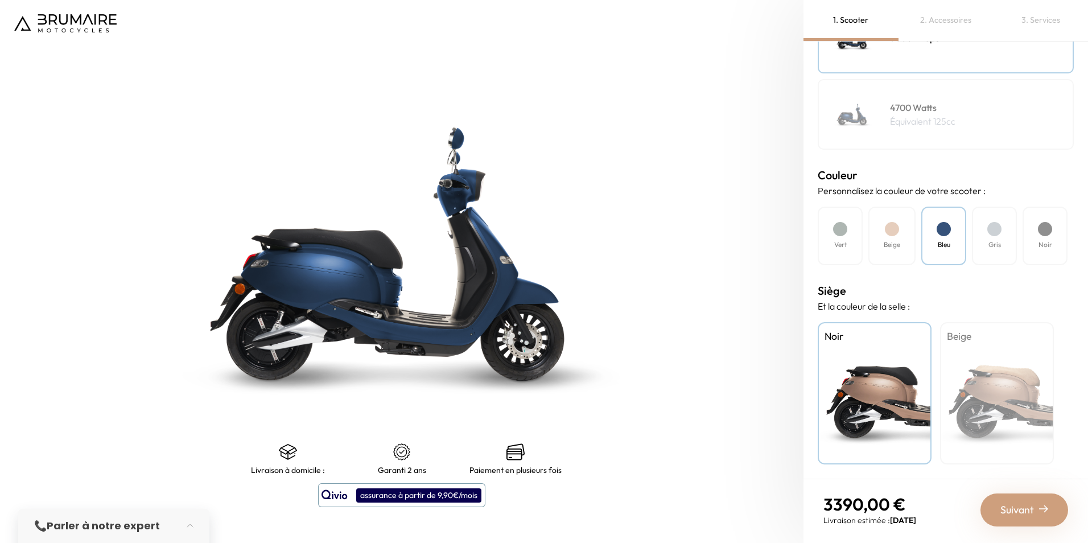
click at [891, 232] on div at bounding box center [892, 229] width 14 height 14
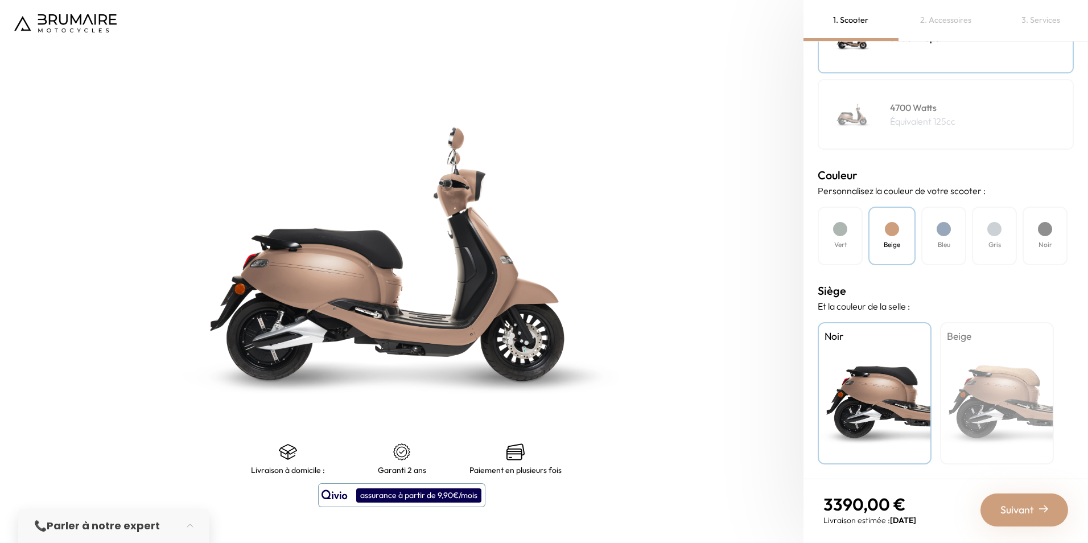
click at [938, 233] on div "Bleu" at bounding box center [944, 236] width 45 height 59
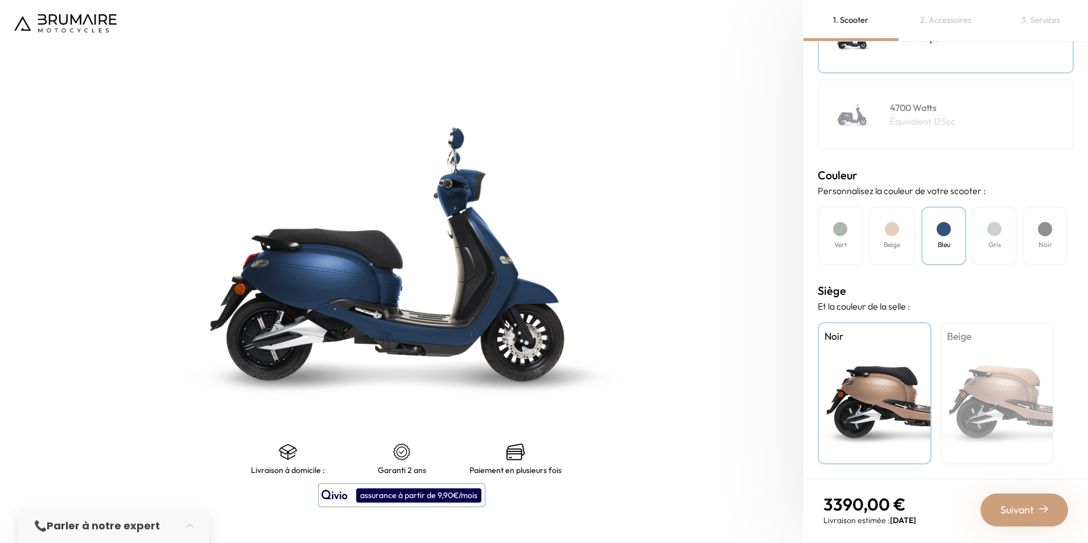
click at [844, 231] on div at bounding box center [840, 229] width 14 height 14
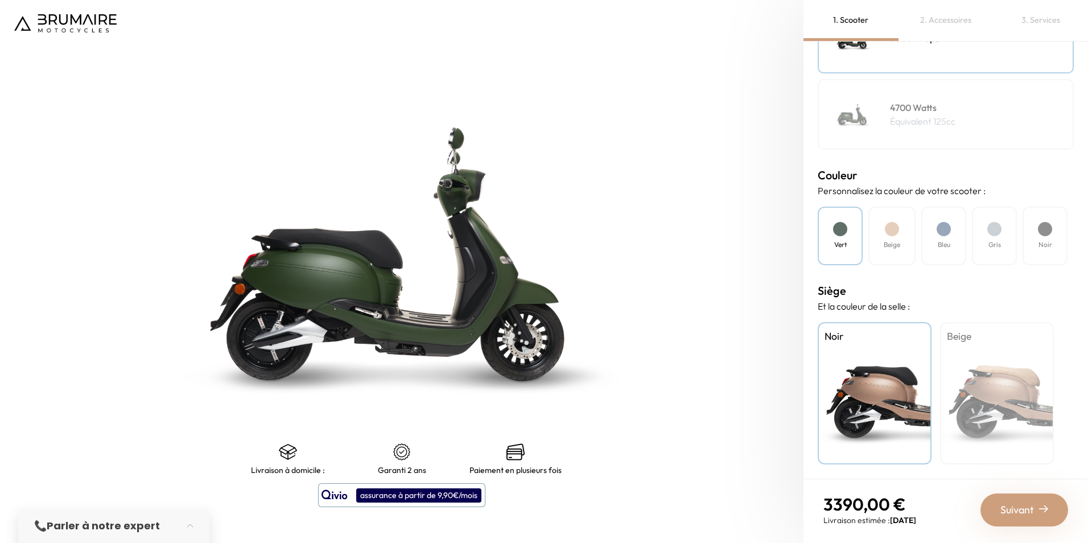
click at [954, 240] on div "Bleu" at bounding box center [944, 236] width 45 height 59
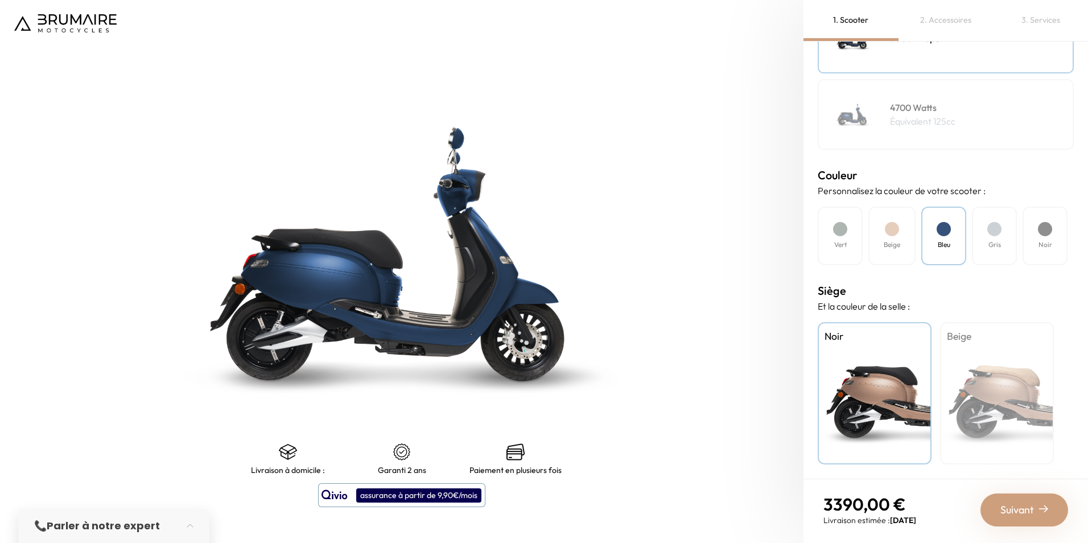
click at [1028, 504] on span "Suivant" at bounding box center [1018, 510] width 34 height 16
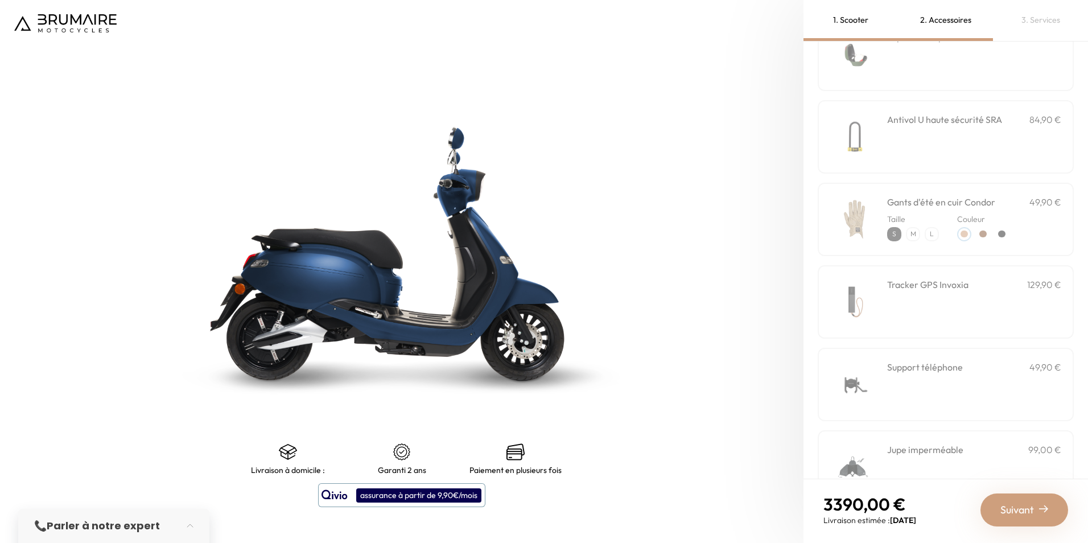
scroll to position [0, 0]
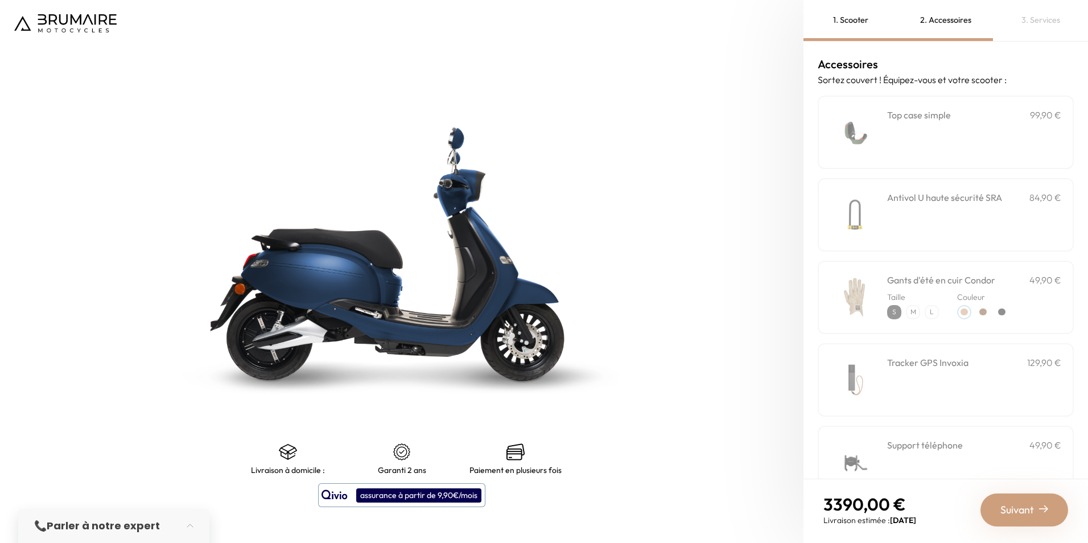
click at [1005, 313] on div at bounding box center [1001, 312] width 7 height 7
click at [988, 313] on div at bounding box center [983, 312] width 14 height 14
click at [965, 313] on div at bounding box center [964, 312] width 7 height 7
click at [1002, 309] on div at bounding box center [1001, 312] width 7 height 7
click at [918, 312] on p "M" at bounding box center [913, 312] width 12 height 12
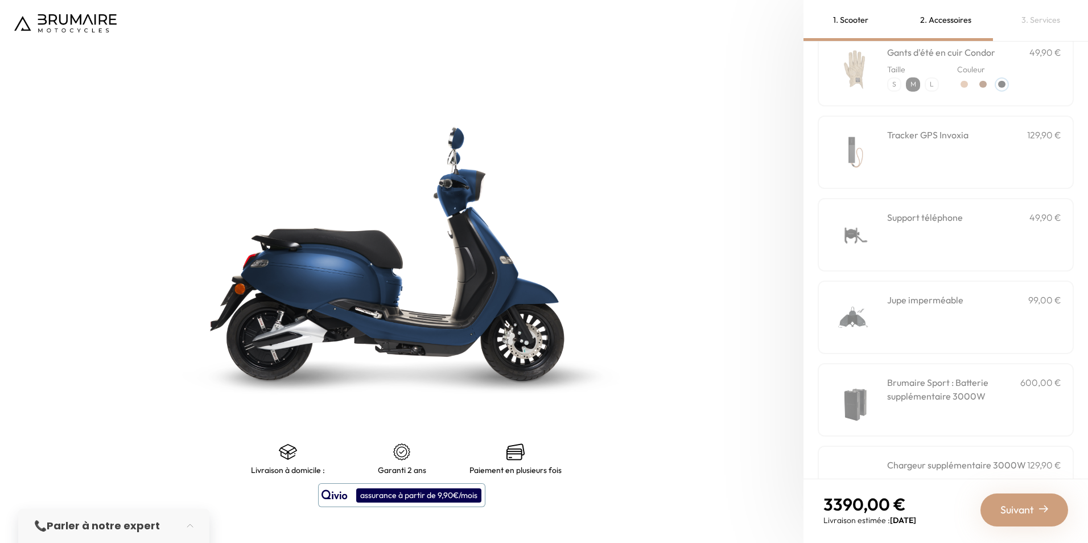
scroll to position [282, 0]
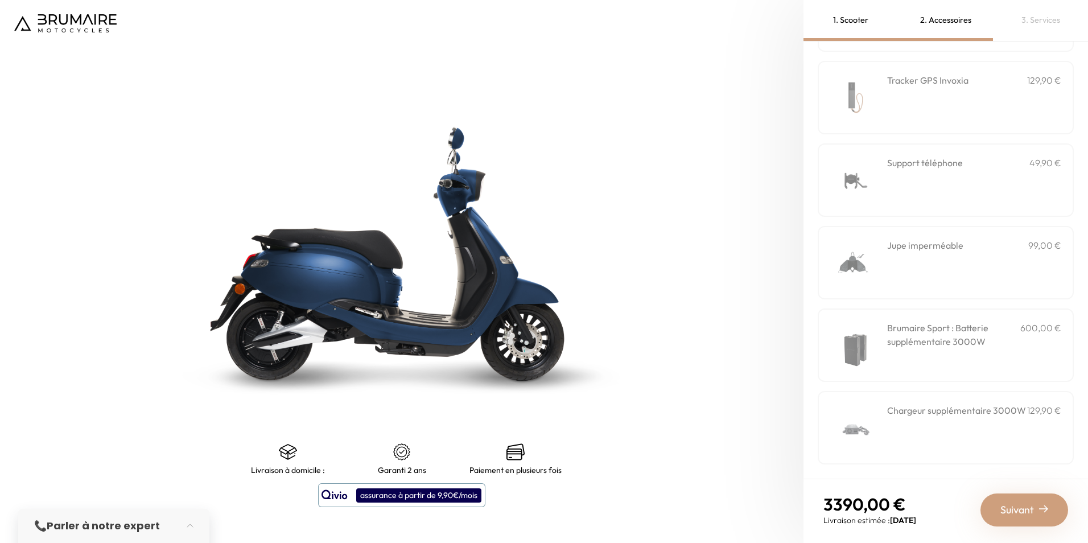
click at [994, 274] on div "Jupe imperméable 99,00 €" at bounding box center [974, 263] width 174 height 48
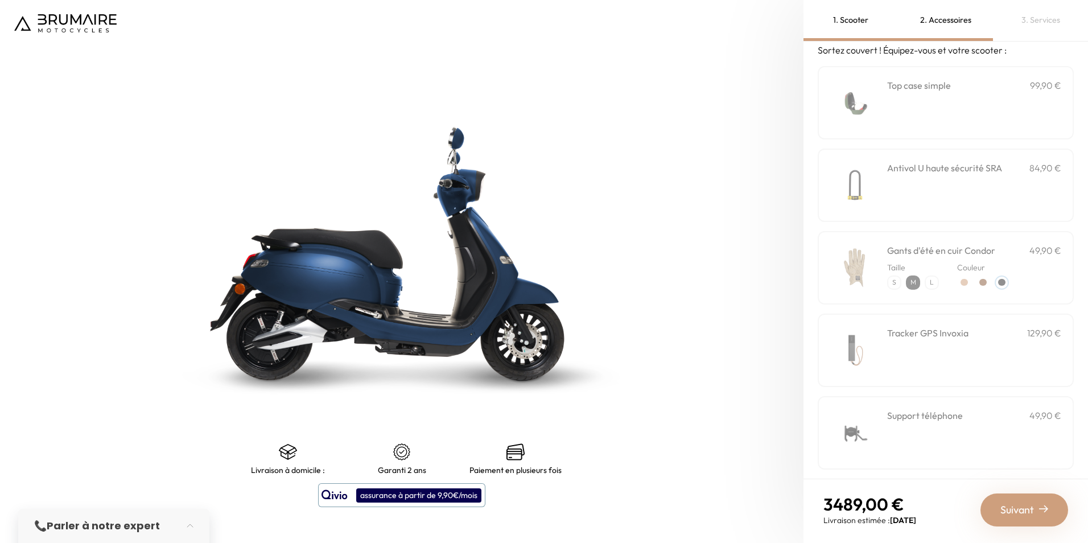
scroll to position [0, 0]
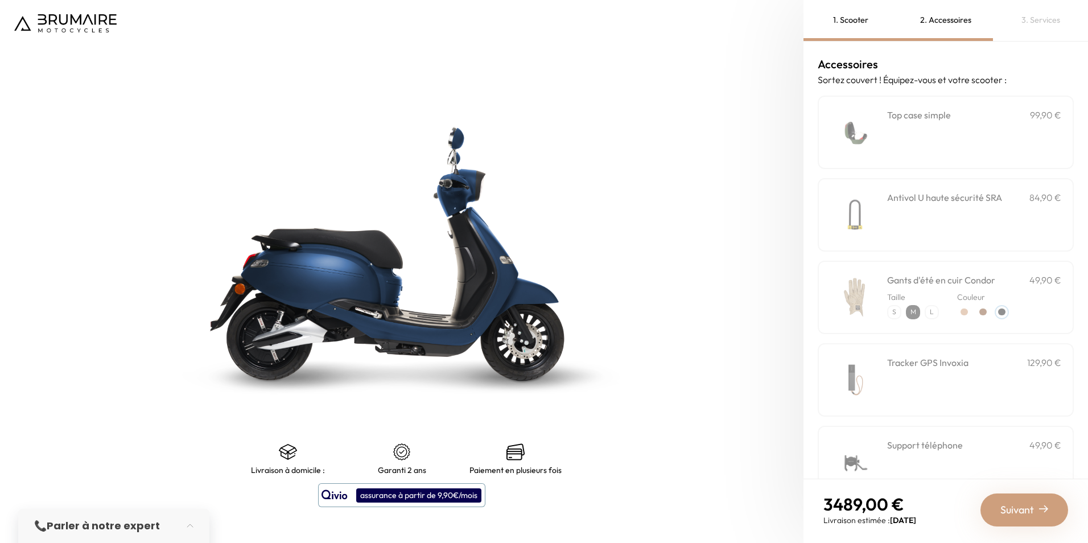
click at [962, 283] on h3 "Gants d'été en cuir Condor" at bounding box center [941, 280] width 108 height 14
click at [982, 309] on div at bounding box center [983, 312] width 7 height 7
click at [1003, 311] on div at bounding box center [1001, 312] width 7 height 7
click at [952, 223] on div "Antivol U haute sécurité SRA 84,90 €" at bounding box center [974, 215] width 174 height 48
click at [935, 139] on div "**********" at bounding box center [974, 132] width 174 height 48
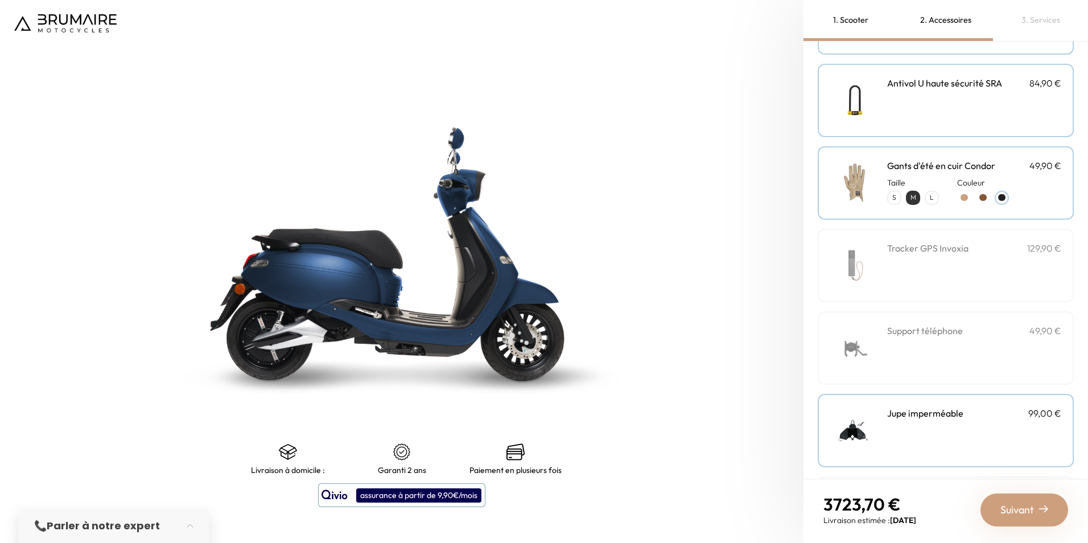
scroll to position [282, 0]
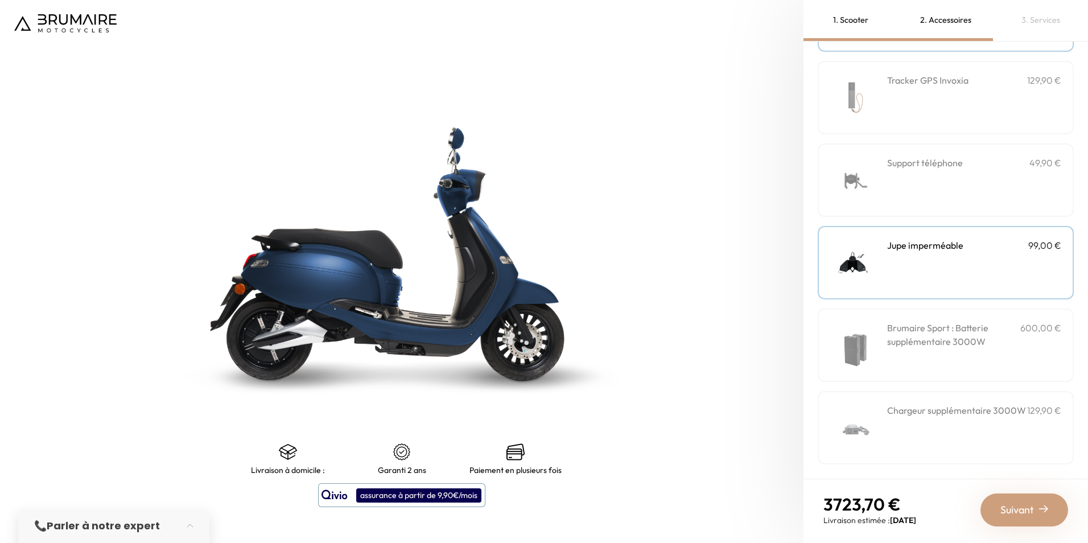
click at [1045, 511] on img at bounding box center [1043, 508] width 9 height 9
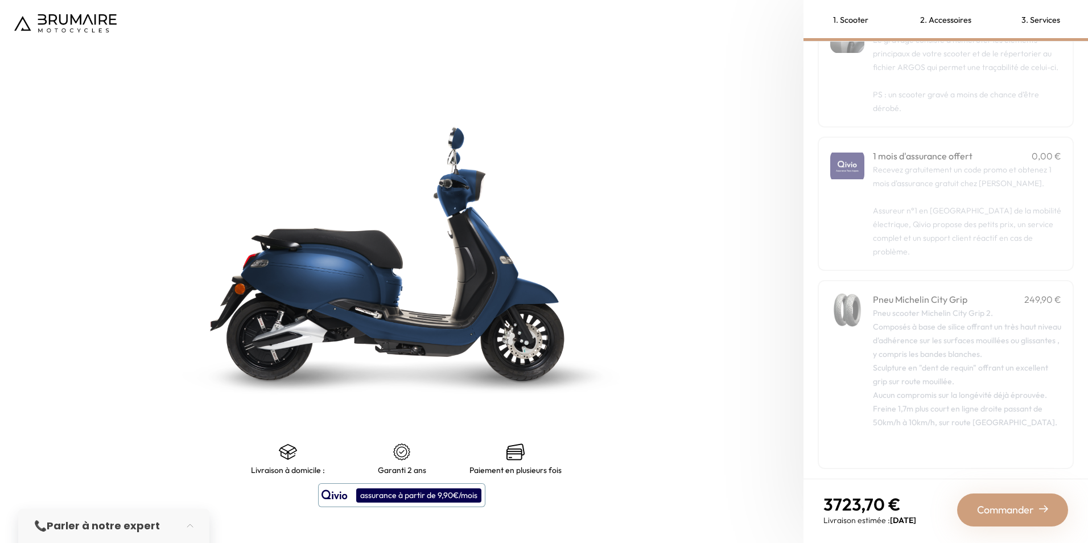
scroll to position [93, 0]
click at [989, 332] on div "Pneu scooter Michelin City Grip 2. Composés à base de silice offrant un très ha…" at bounding box center [967, 377] width 188 height 150
click at [1011, 508] on span "Commander" at bounding box center [1005, 510] width 57 height 16
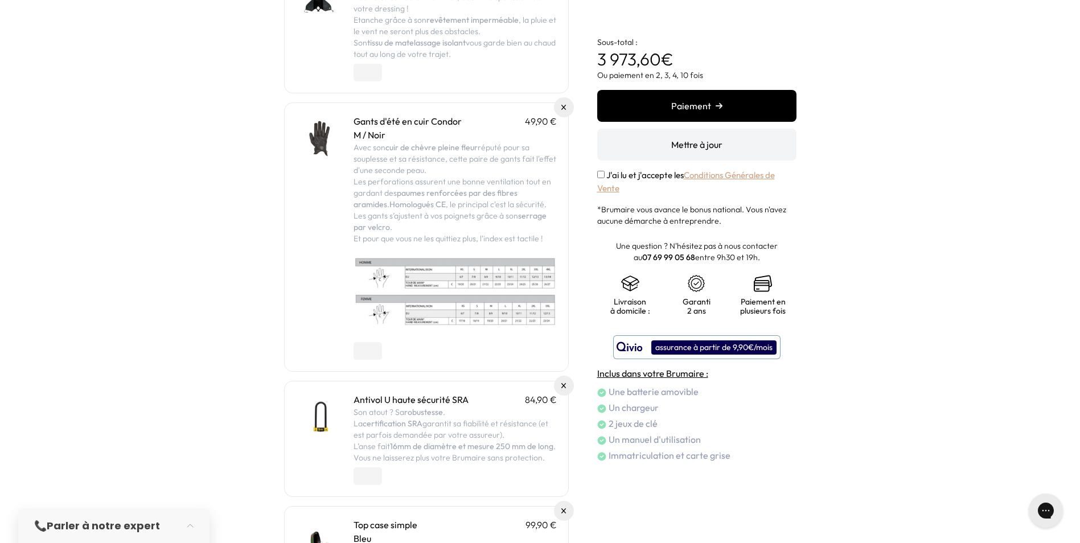
scroll to position [512, 0]
